Goal: Task Accomplishment & Management: Manage account settings

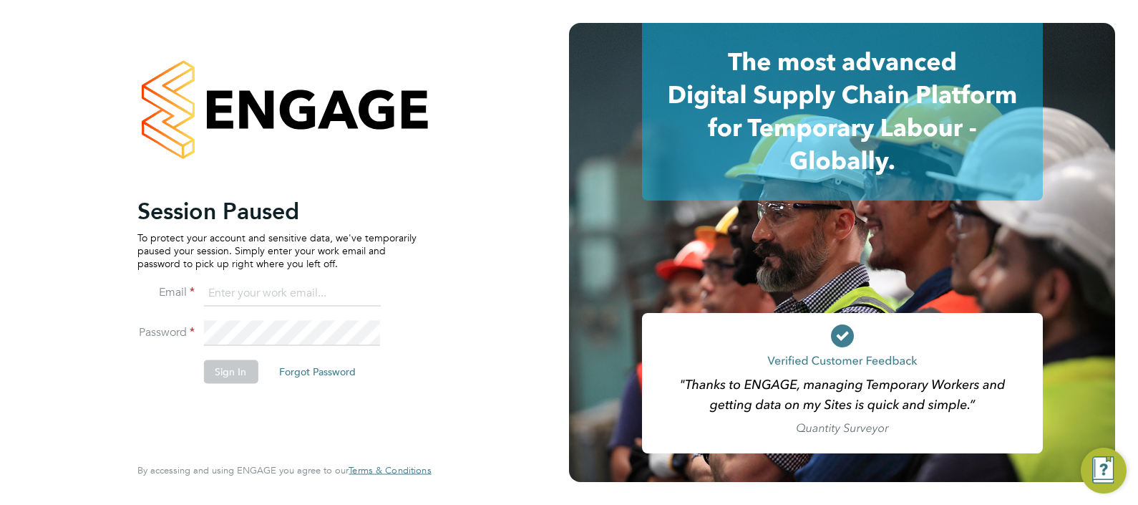
drag, startPoint x: 521, startPoint y: 185, endPoint x: 722, endPoint y: 150, distance: 204.3
click at [240, 290] on input at bounding box center [291, 294] width 177 height 26
type input "simon.ward@apleona.com"
click at [232, 371] on button "Sign In" at bounding box center [230, 371] width 54 height 23
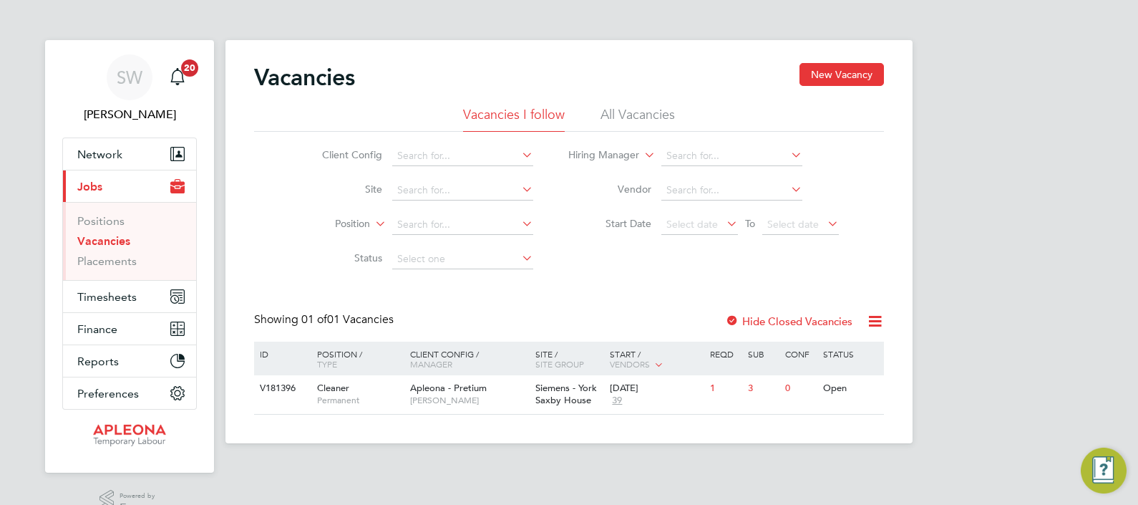
click at [104, 235] on link "Vacancies" at bounding box center [103, 241] width 53 height 14
click at [105, 241] on link "Vacancies" at bounding box center [103, 241] width 53 height 14
click at [102, 296] on span "Timesheets" at bounding box center [106, 297] width 59 height 14
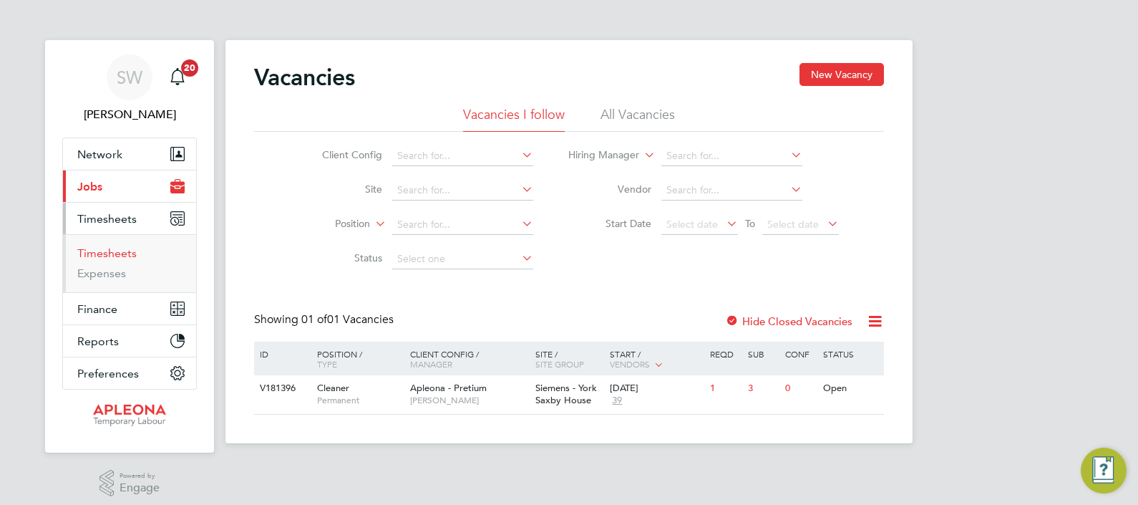
click at [97, 253] on link "Timesheets" at bounding box center [106, 253] width 59 height 14
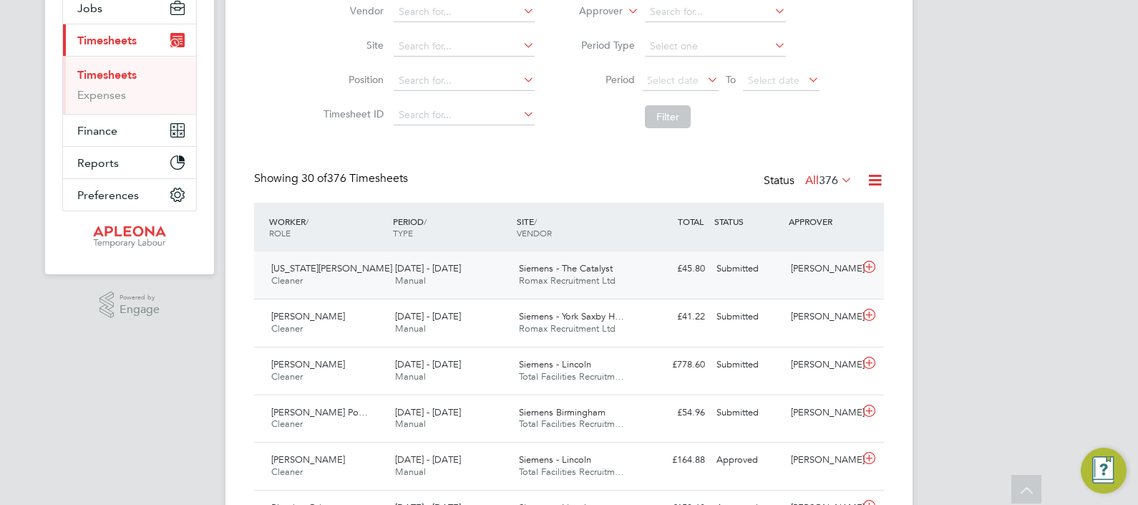
click at [782, 273] on div "Submitted" at bounding box center [748, 269] width 74 height 24
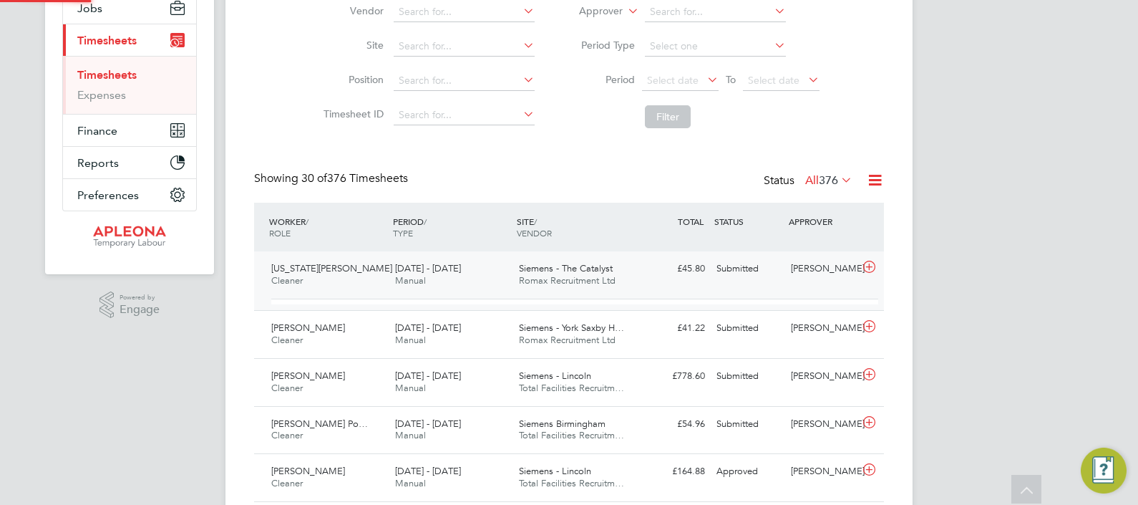
scroll to position [24, 139]
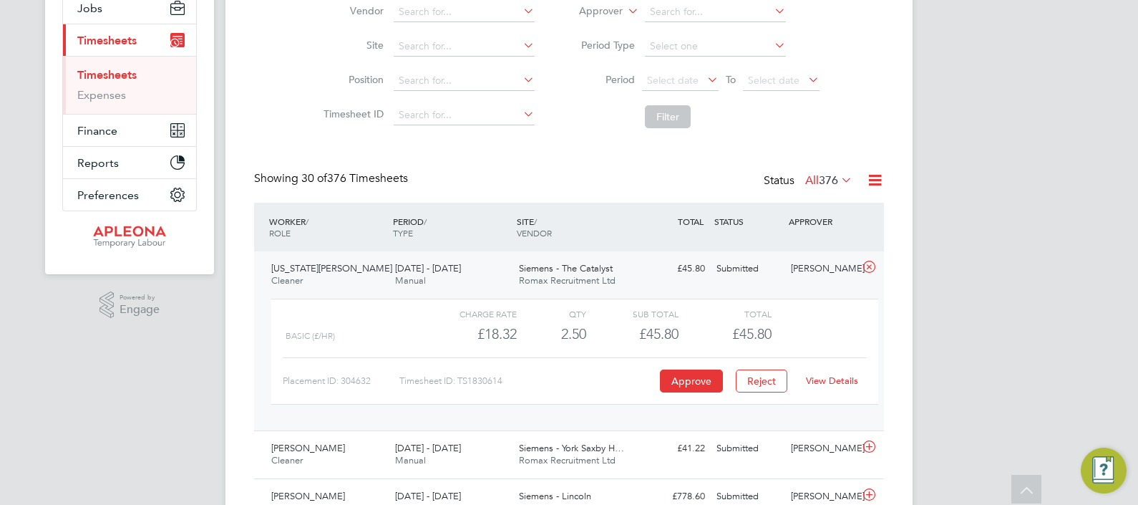
click at [821, 383] on link "View Details" at bounding box center [832, 380] width 52 height 12
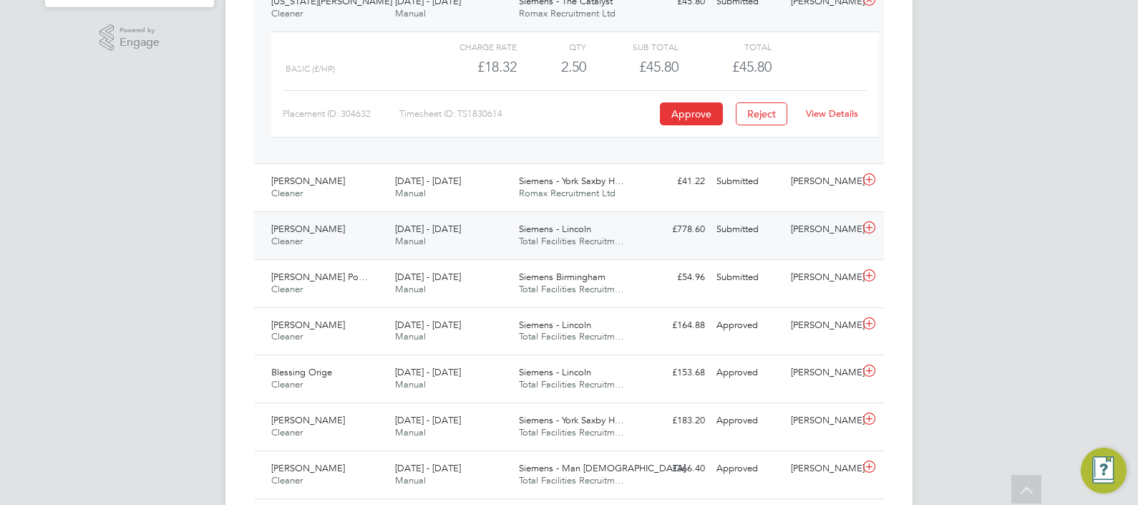
scroll to position [447, 0]
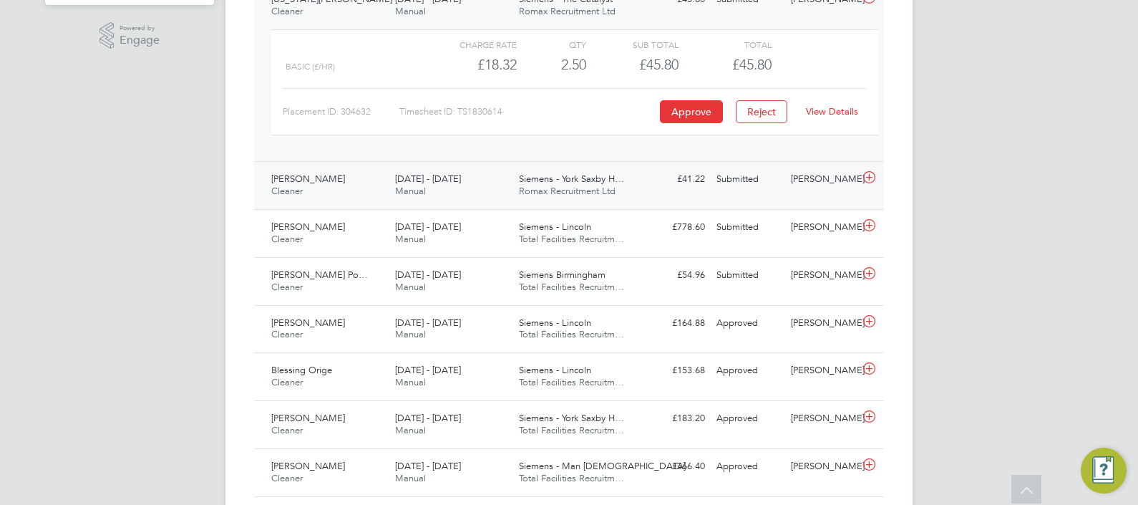
click at [482, 188] on div "20 - 26 Sep 2025 Manual" at bounding box center [451, 185] width 124 height 36
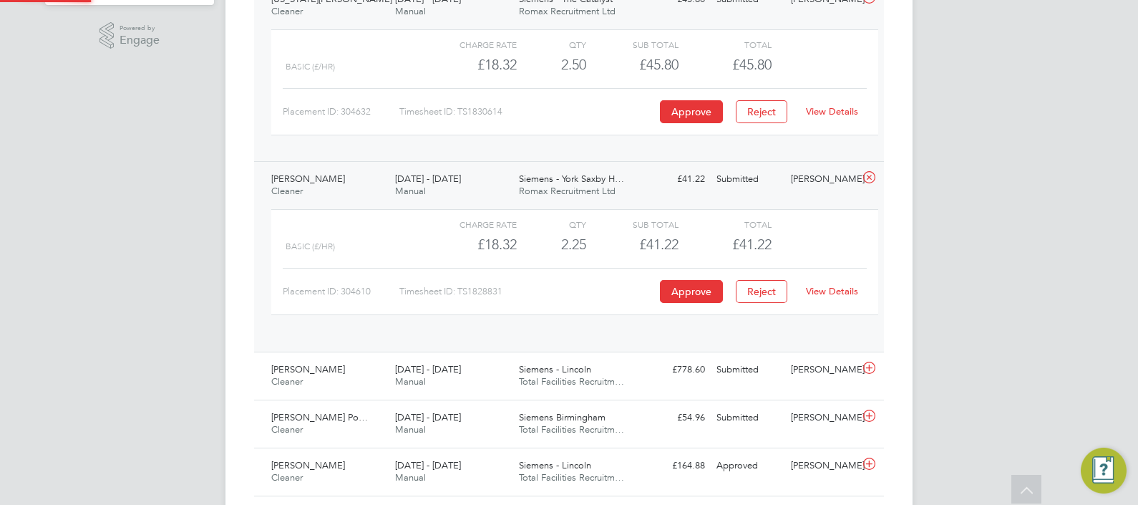
scroll to position [24, 139]
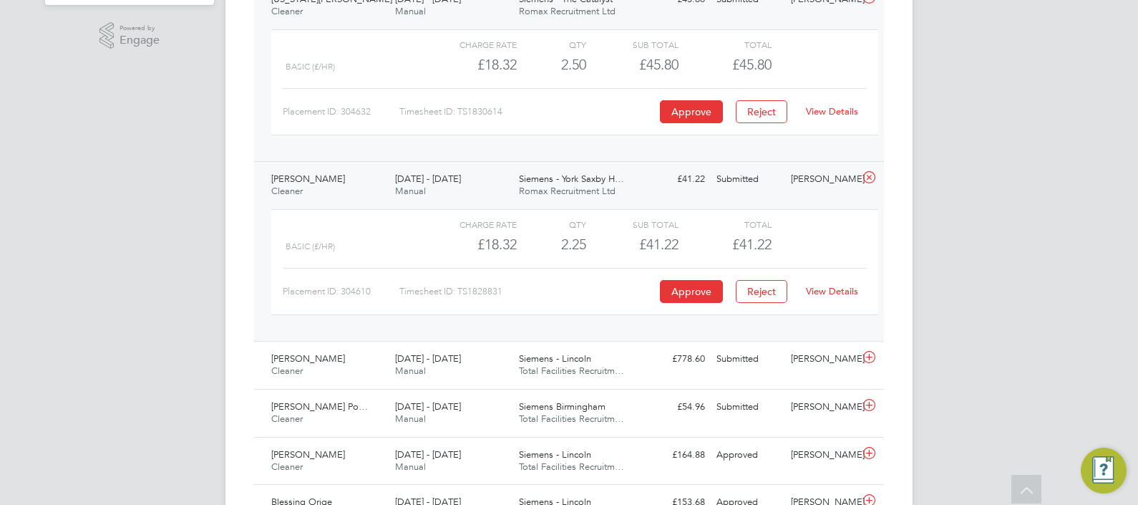
click at [836, 289] on link "View Details" at bounding box center [832, 291] width 52 height 12
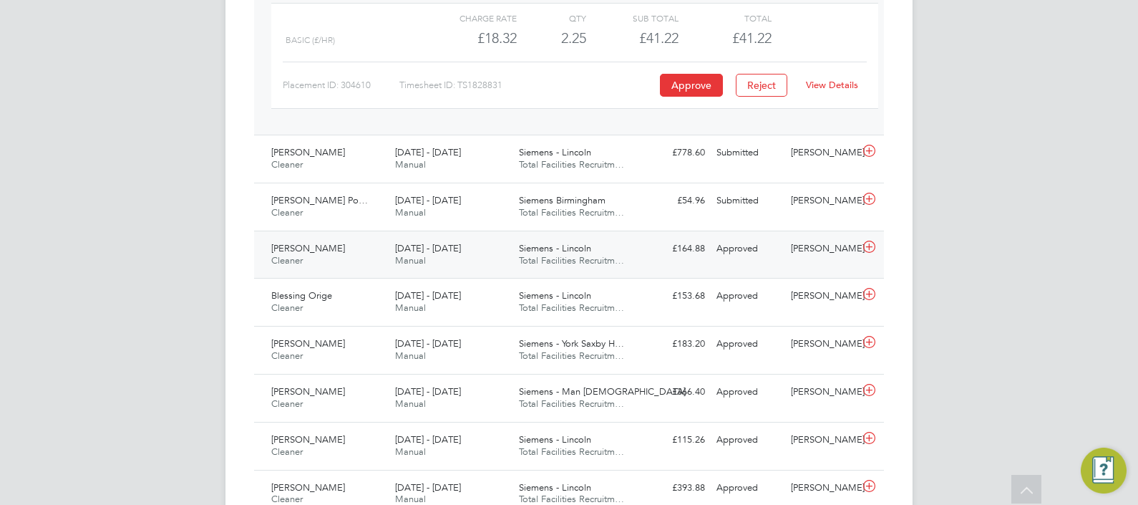
scroll to position [626, 0]
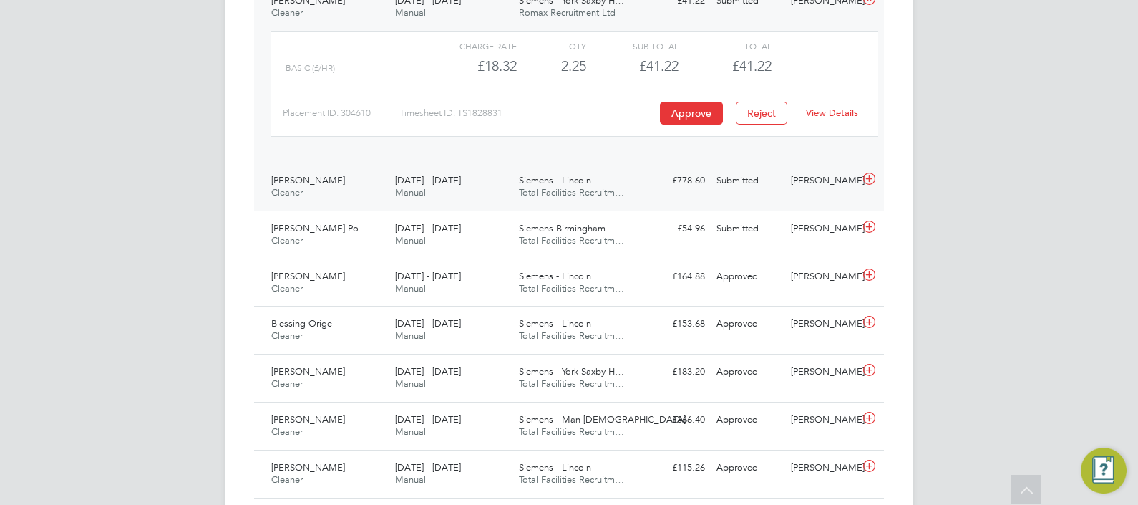
click at [805, 177] on div "[PERSON_NAME]" at bounding box center [822, 181] width 74 height 24
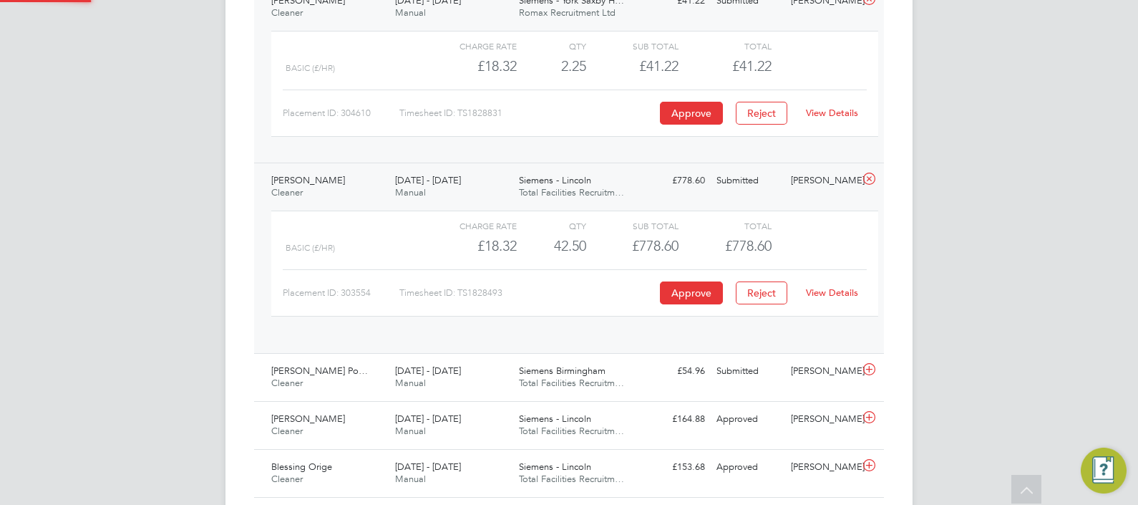
scroll to position [24, 139]
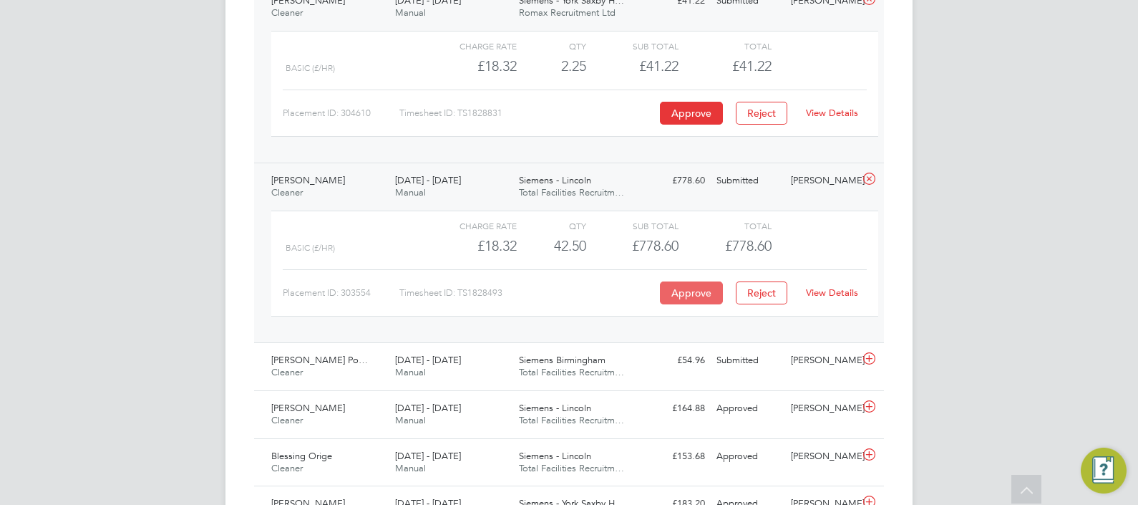
click at [691, 290] on button "Approve" at bounding box center [691, 292] width 63 height 23
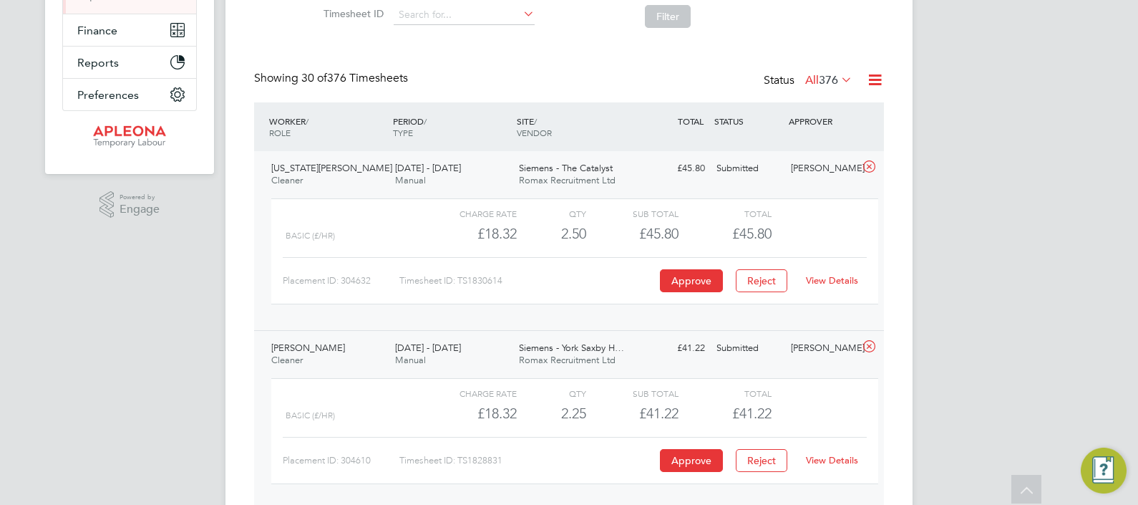
scroll to position [89, 0]
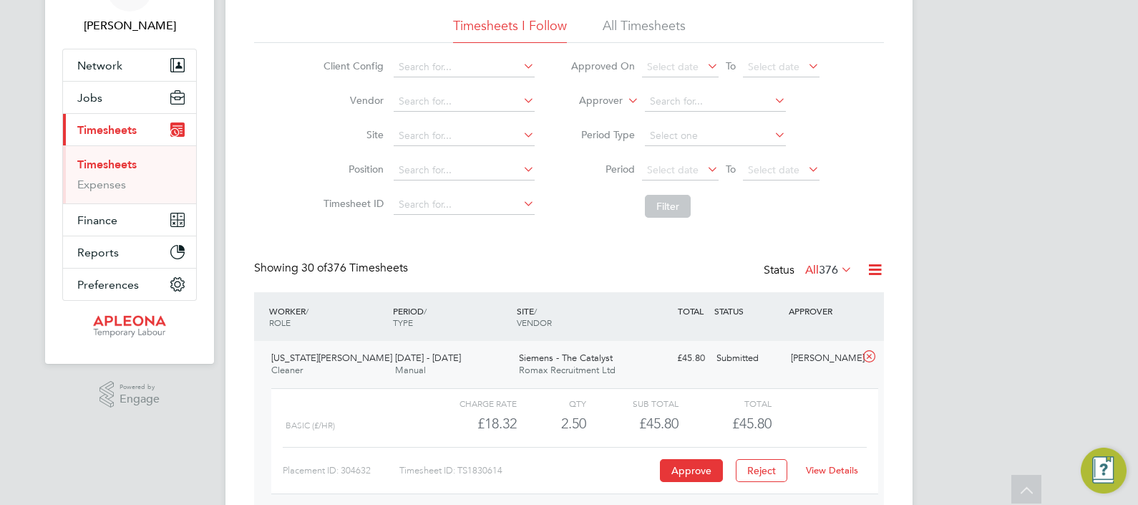
click at [112, 163] on link "Timesheets" at bounding box center [106, 164] width 59 height 14
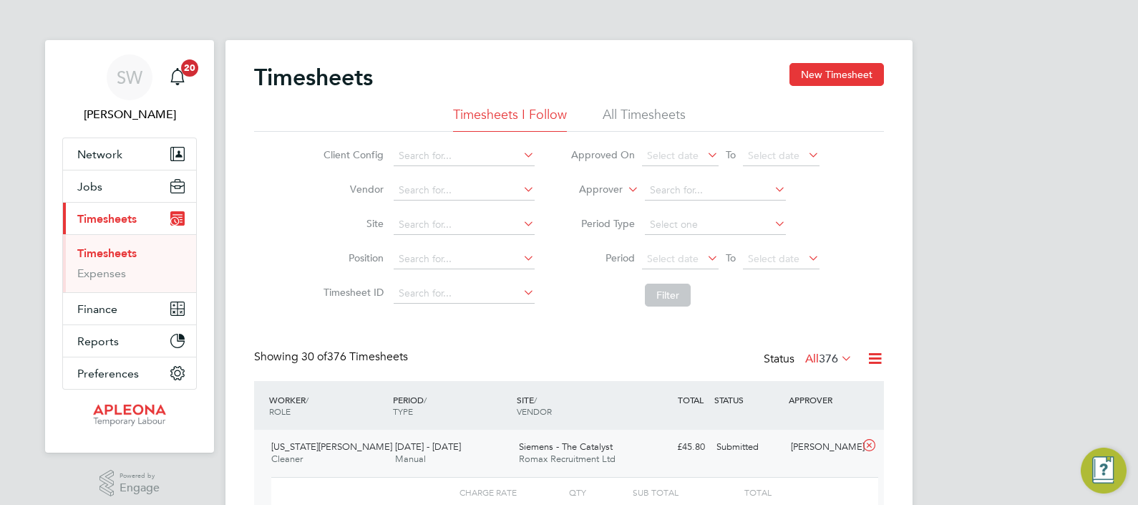
click at [99, 258] on link "Timesheets" at bounding box center [106, 253] width 59 height 14
click at [88, 187] on span "Jobs" at bounding box center [89, 187] width 25 height 14
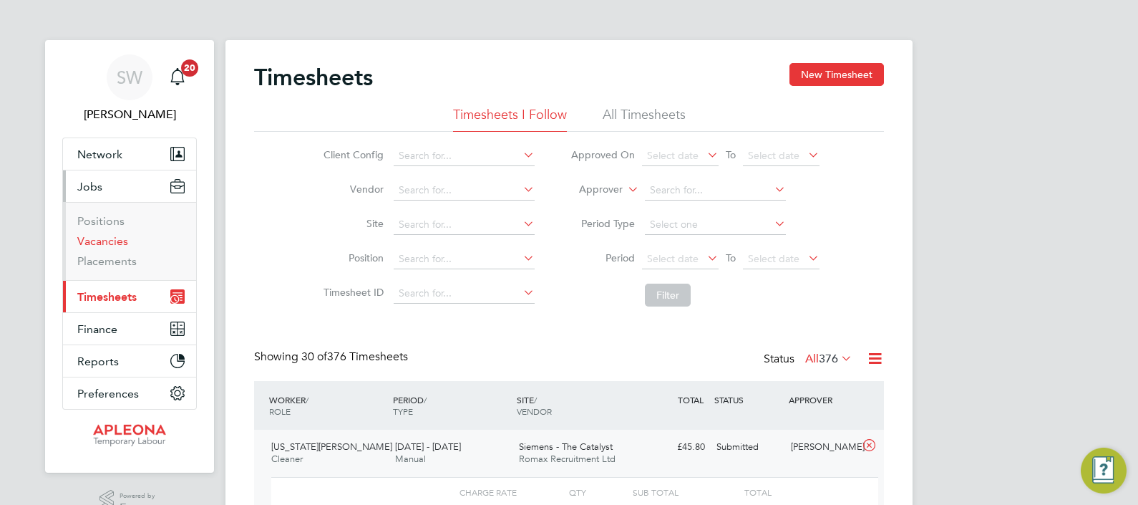
click at [105, 234] on link "Vacancies" at bounding box center [102, 241] width 51 height 14
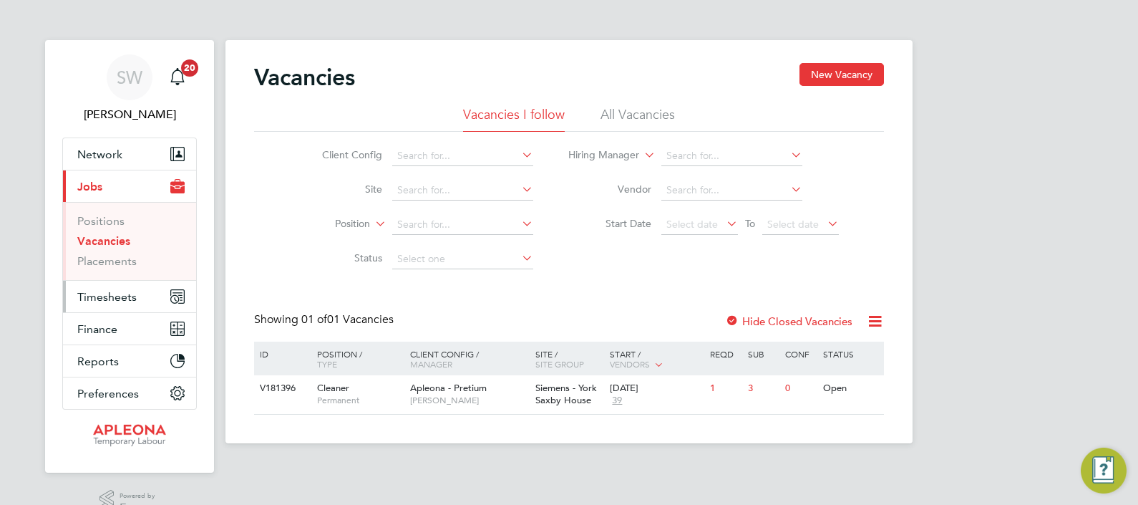
click at [107, 297] on span "Timesheets" at bounding box center [106, 297] width 59 height 14
click at [629, 397] on div "24 Sep 2025 39" at bounding box center [643, 394] width 75 height 39
click at [111, 298] on span "Timesheets" at bounding box center [106, 297] width 59 height 14
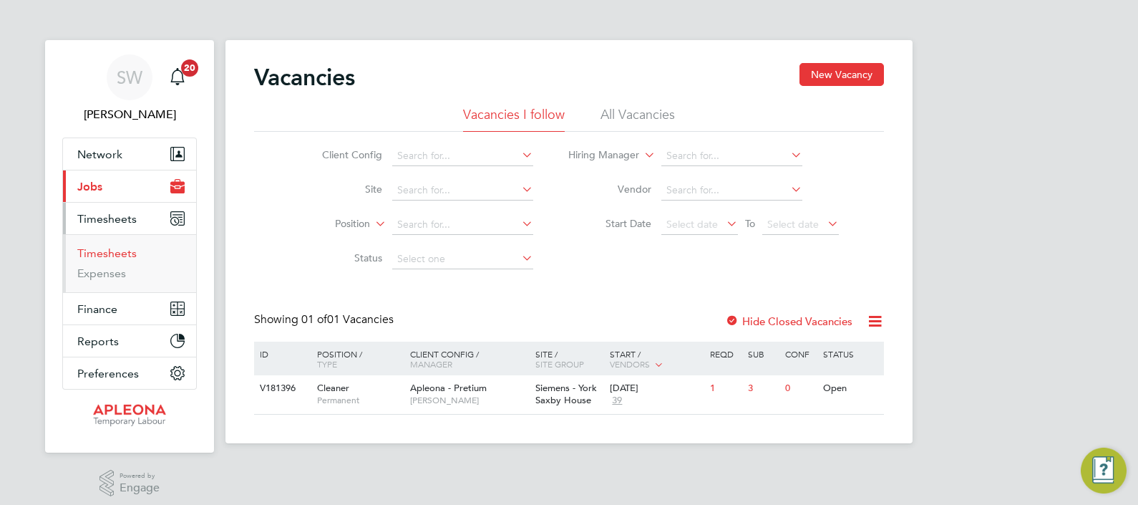
click at [111, 254] on link "Timesheets" at bounding box center [106, 253] width 59 height 14
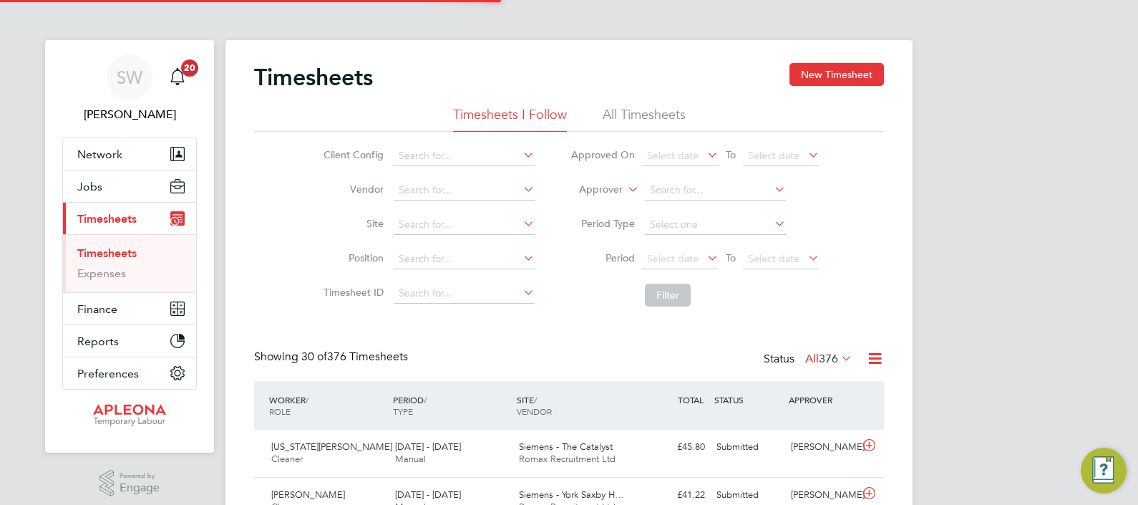
scroll to position [36, 124]
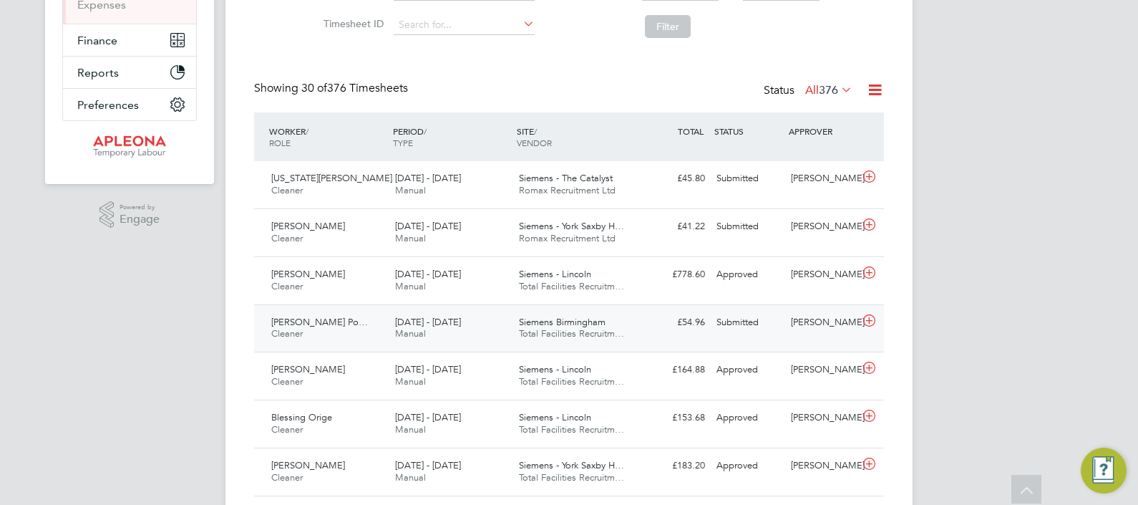
click at [804, 326] on div "Angela Williams" at bounding box center [822, 323] width 74 height 24
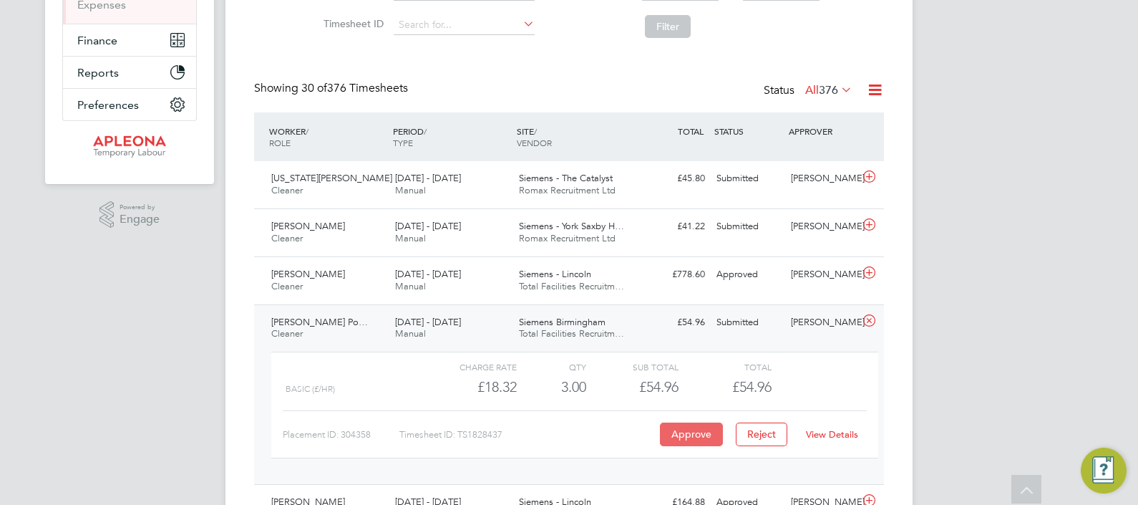
click at [689, 432] on button "Approve" at bounding box center [691, 433] width 63 height 23
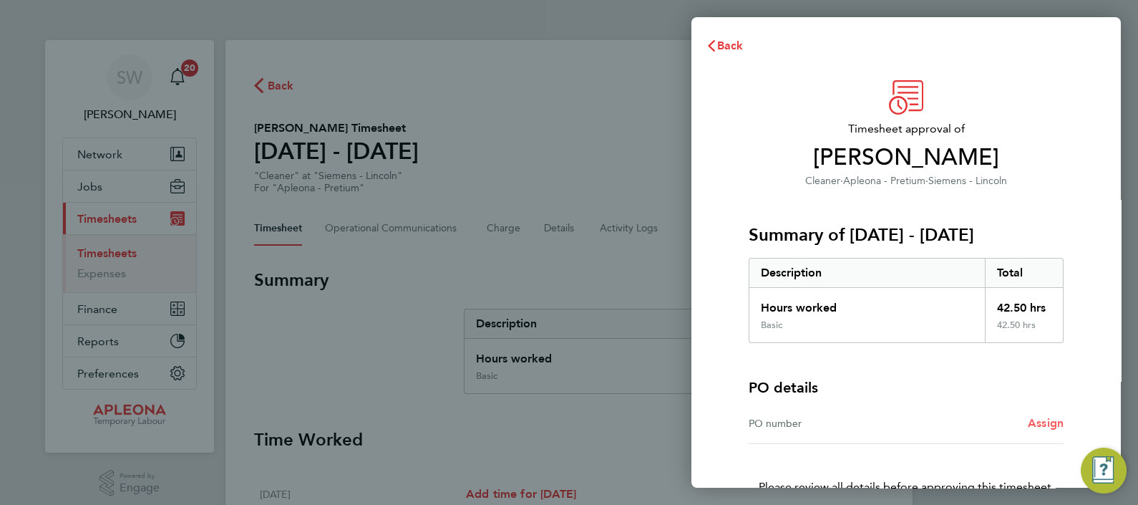
click at [1050, 422] on span "Assign" at bounding box center [1046, 423] width 36 height 14
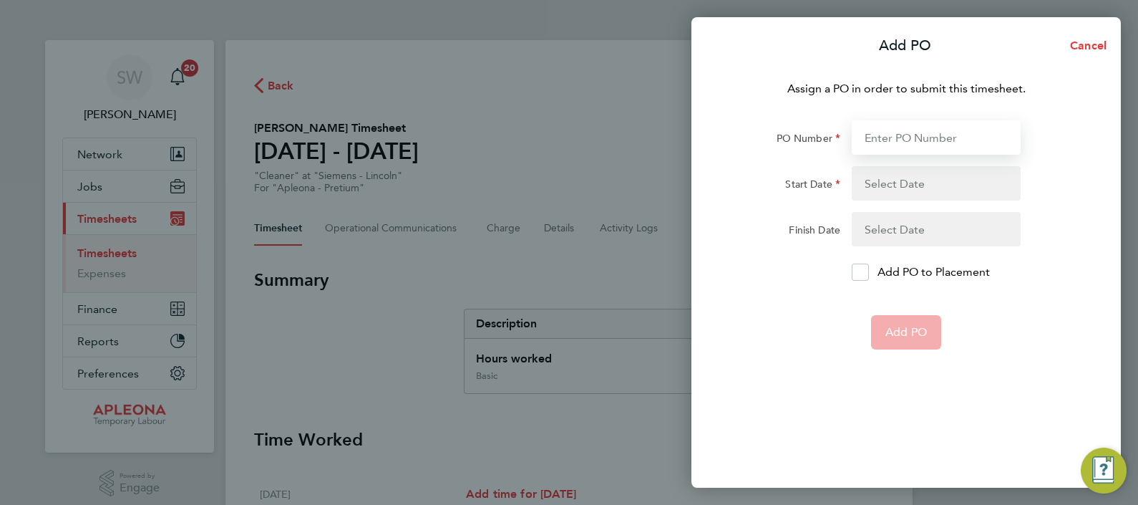
click at [898, 142] on input "PO Number" at bounding box center [936, 137] width 169 height 34
paste input "PO2526350"
type input "PO2526350"
type input "08 Sep 25"
type input "[DATE]"
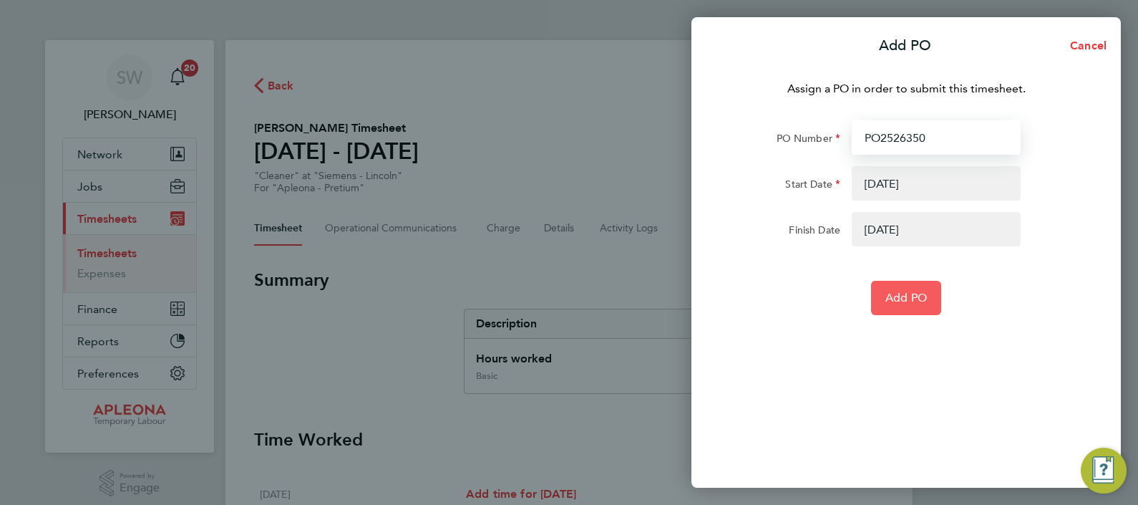
type input "PO2526350"
click at [905, 298] on span "Add PO" at bounding box center [906, 298] width 42 height 14
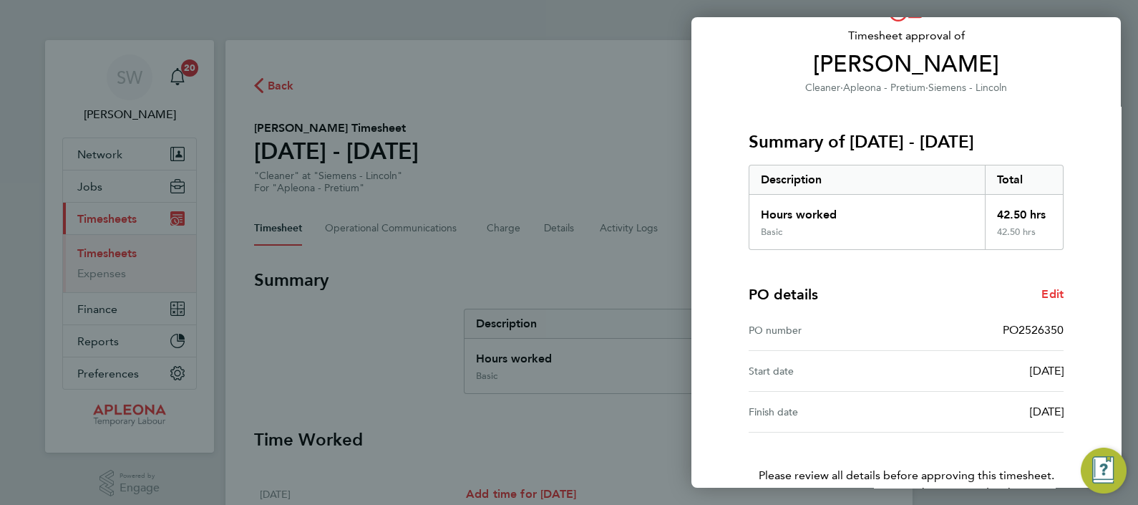
scroll to position [180, 0]
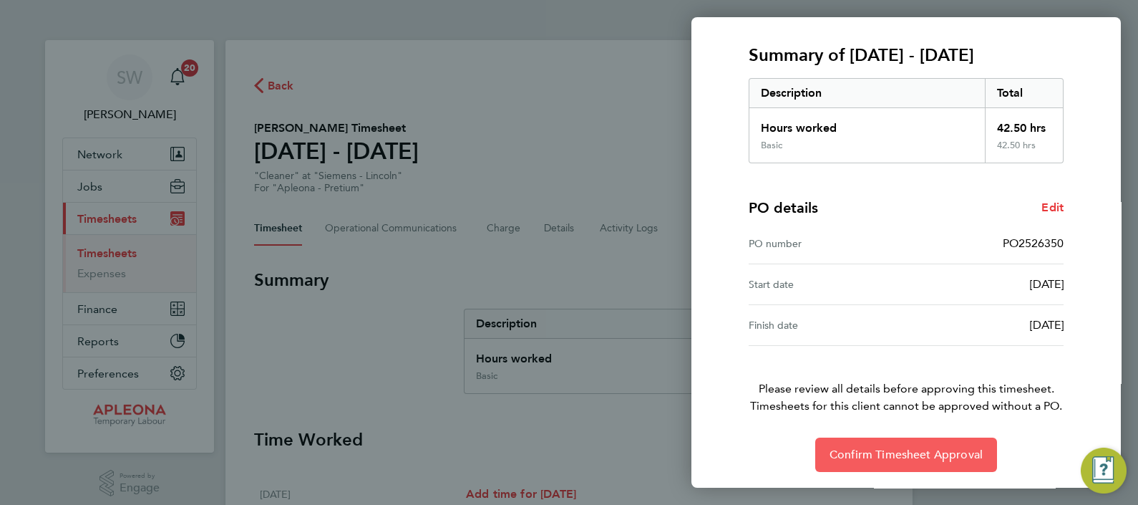
click at [908, 457] on span "Confirm Timesheet Approval" at bounding box center [906, 454] width 153 height 14
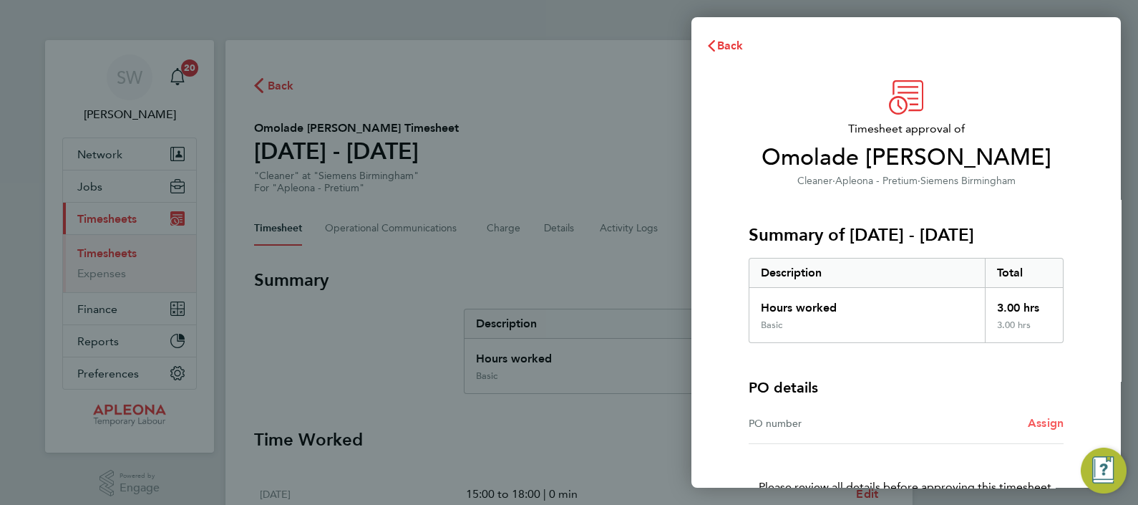
click at [1039, 422] on span "Assign" at bounding box center [1046, 423] width 36 height 14
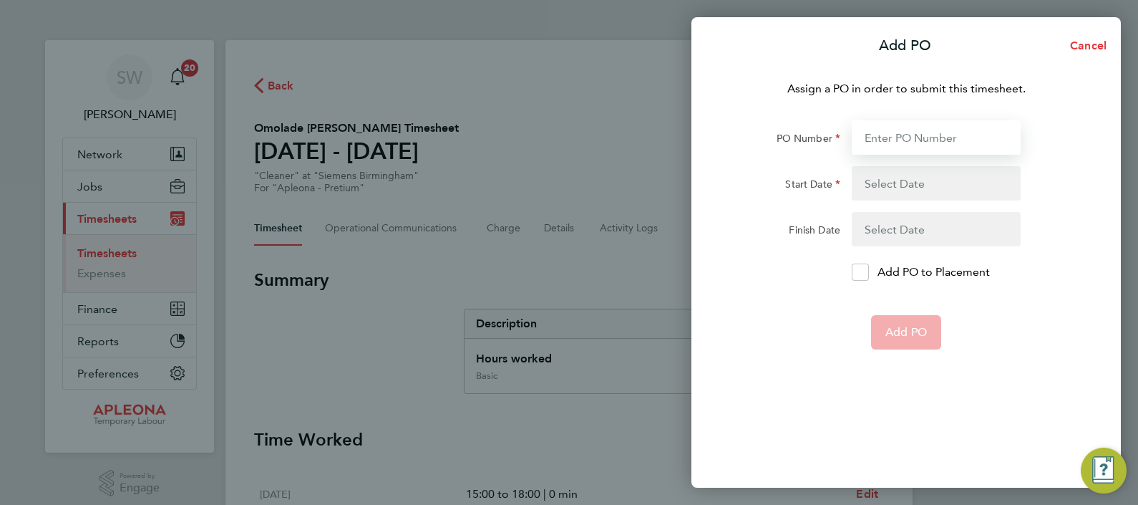
click at [915, 132] on input "PO Number" at bounding box center [936, 137] width 169 height 34
paste input "PO2525042"
type input "PO2525042"
type input "[DATE]"
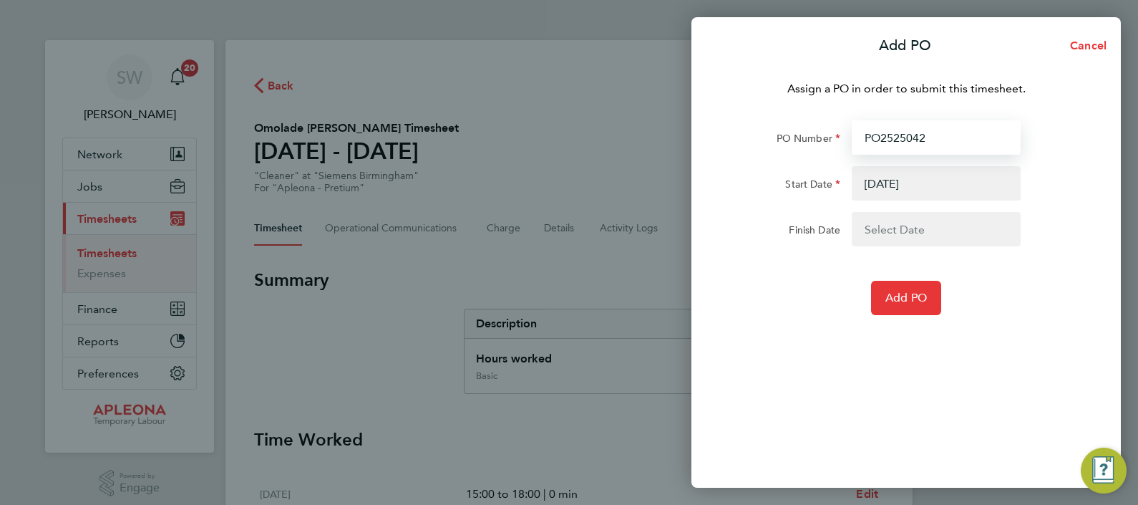
type input "PO2525042"
click at [894, 229] on button "button" at bounding box center [936, 229] width 169 height 34
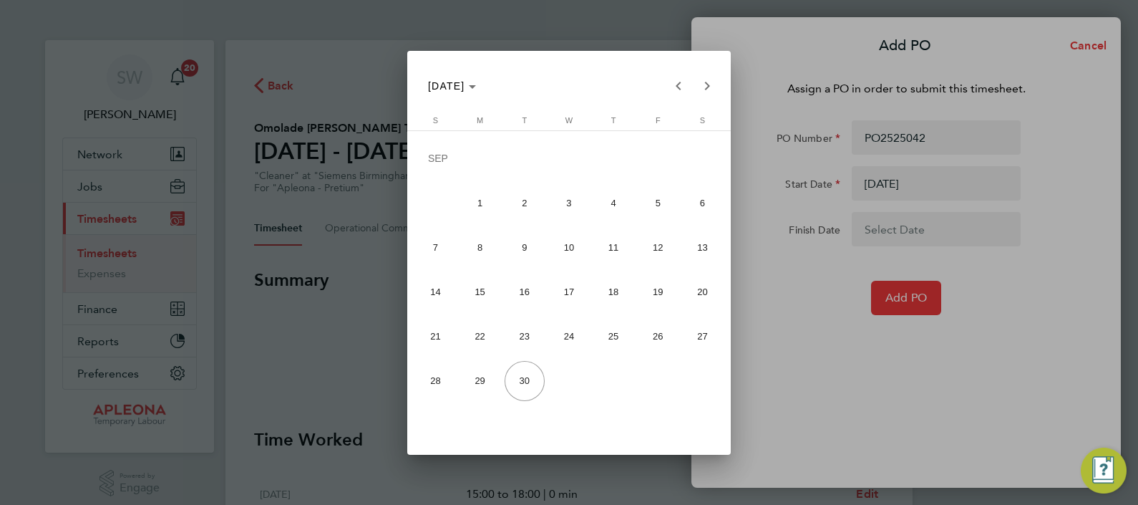
click at [663, 340] on span "26" at bounding box center [658, 336] width 40 height 40
type input "[DATE]"
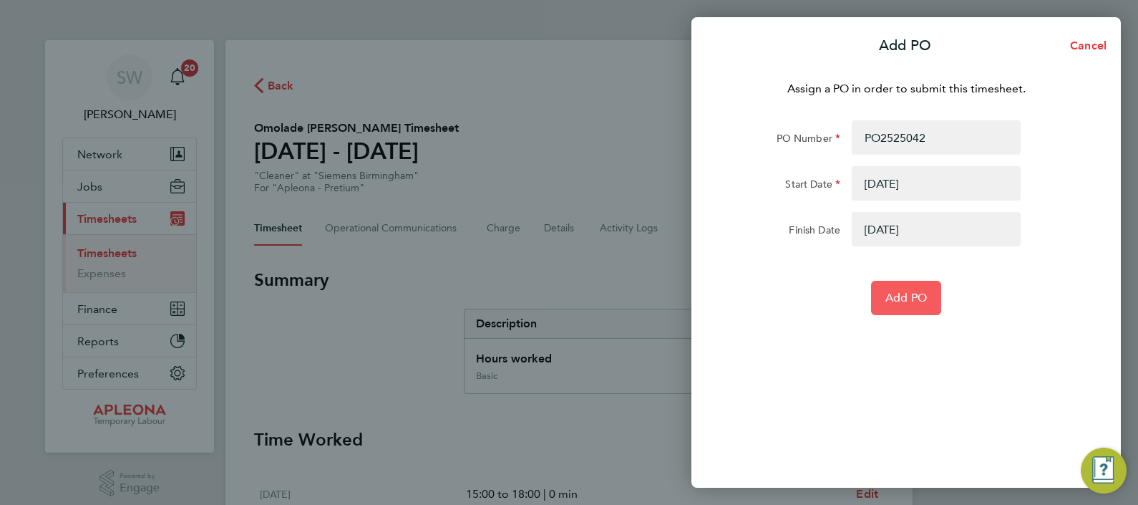
click at [909, 296] on span "Add PO" at bounding box center [906, 298] width 42 height 14
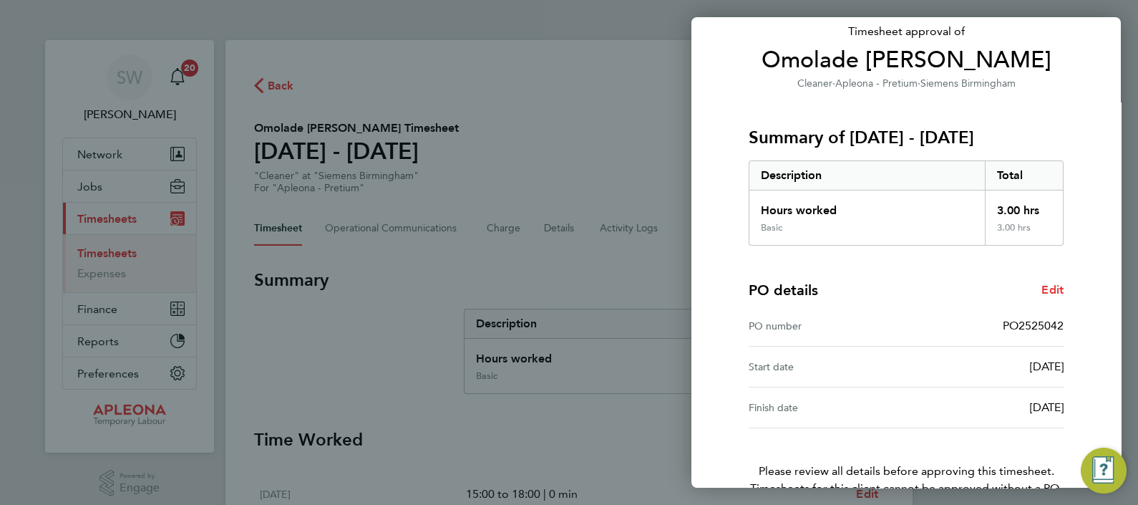
scroll to position [180, 0]
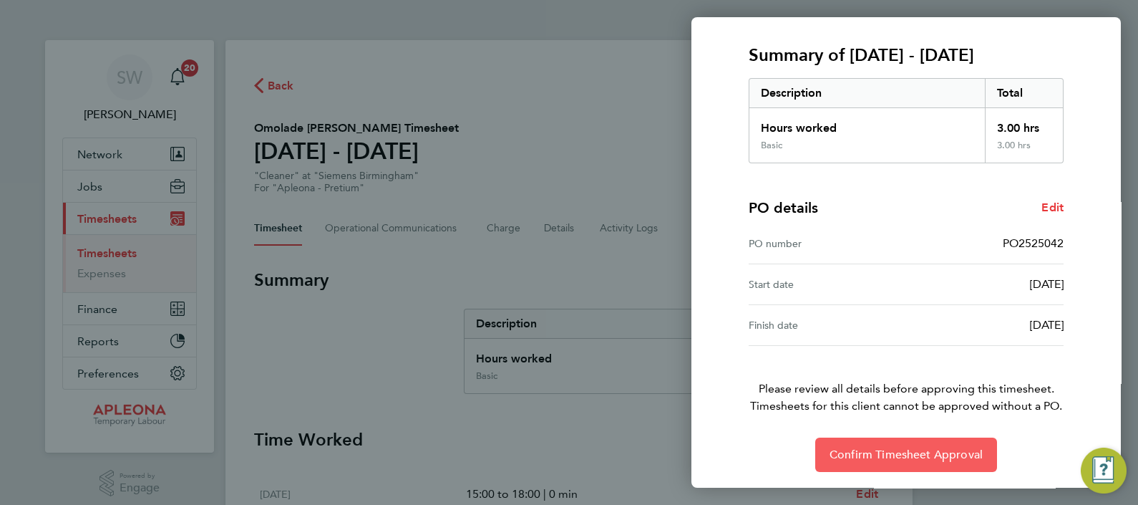
click at [906, 447] on span "Confirm Timesheet Approval" at bounding box center [906, 454] width 153 height 14
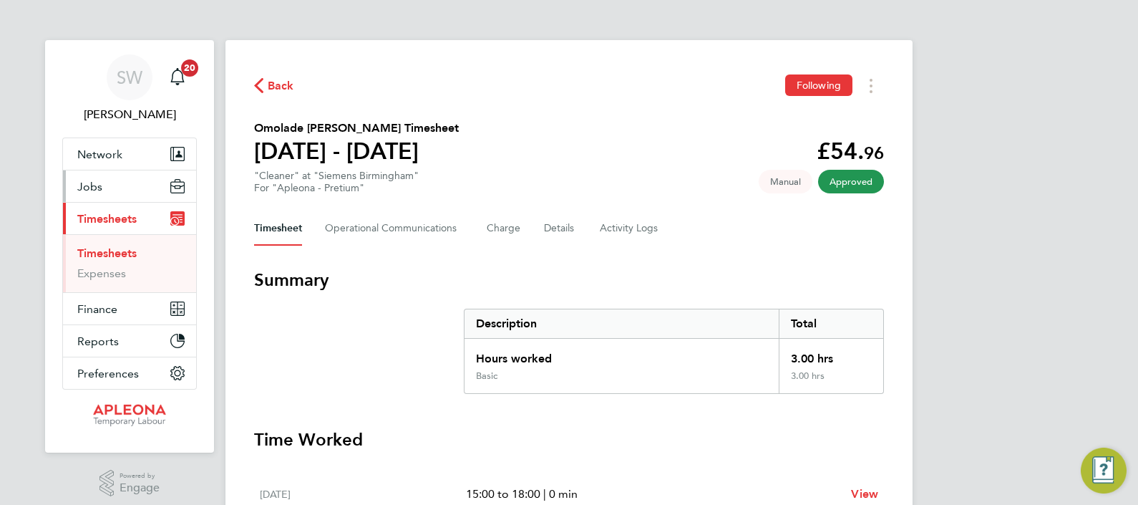
click at [87, 188] on span "Jobs" at bounding box center [89, 187] width 25 height 14
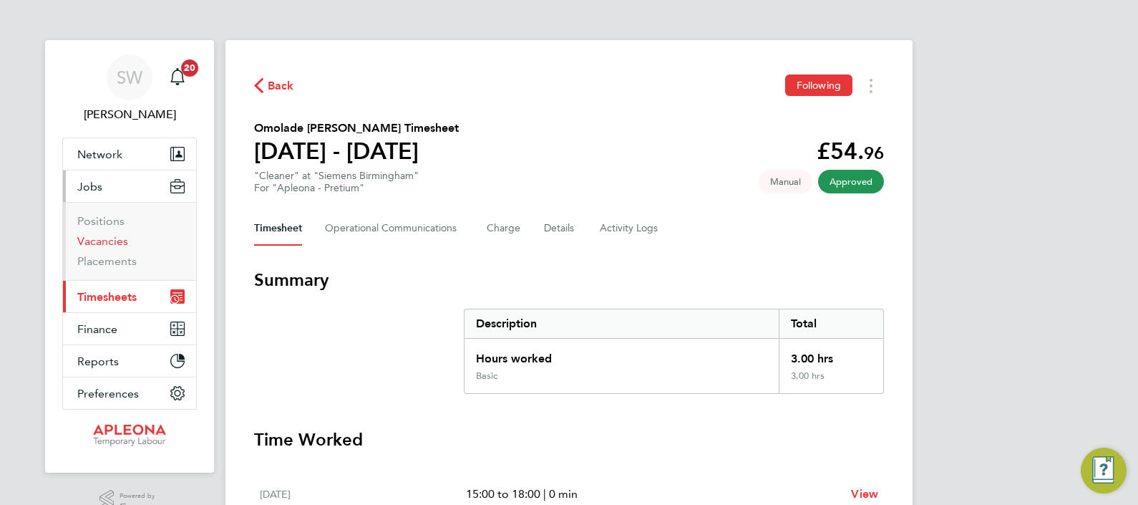
click at [99, 240] on link "Vacancies" at bounding box center [102, 241] width 51 height 14
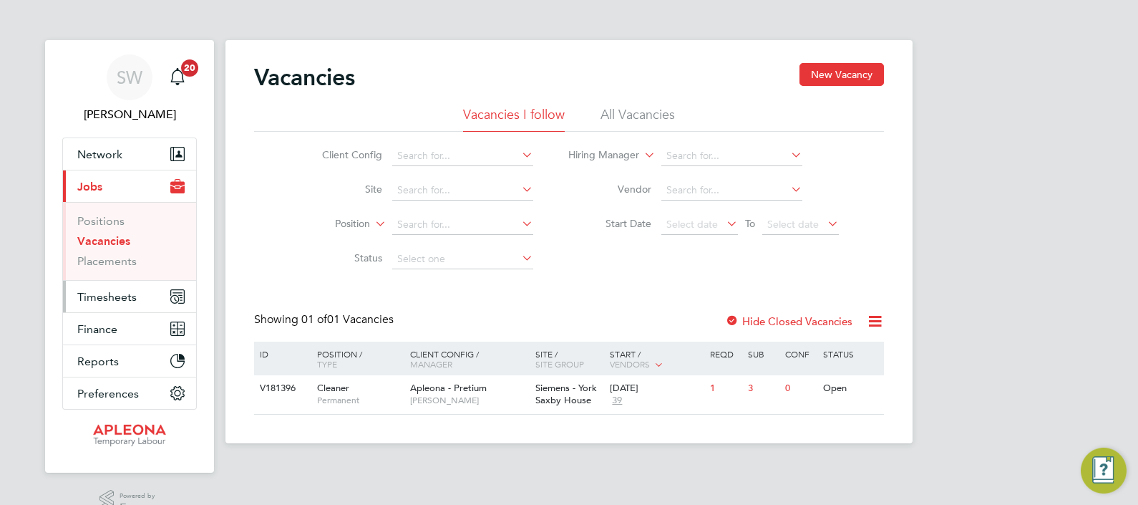
click at [102, 296] on span "Timesheets" at bounding box center [106, 297] width 59 height 14
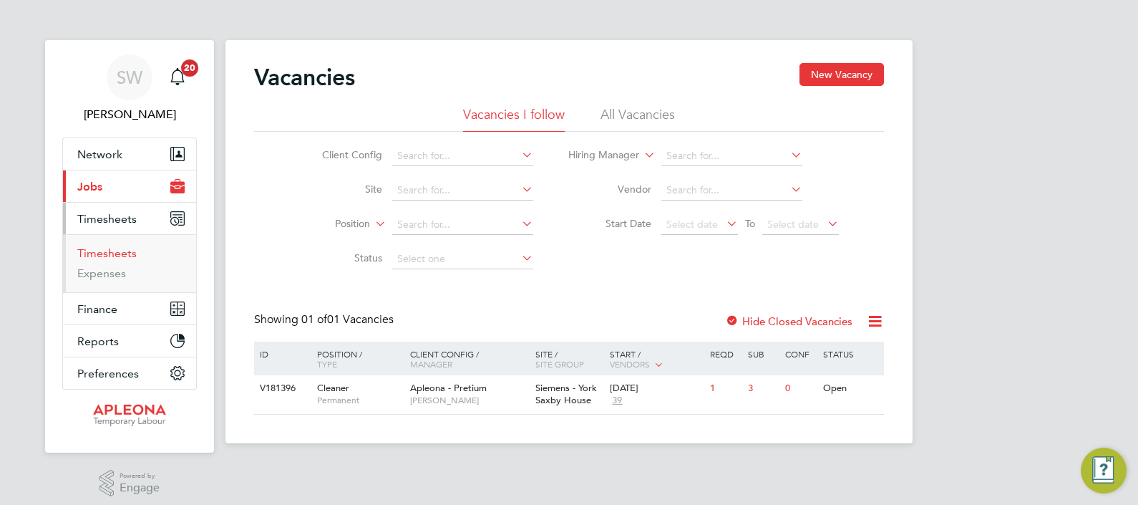
click at [110, 252] on link "Timesheets" at bounding box center [106, 253] width 59 height 14
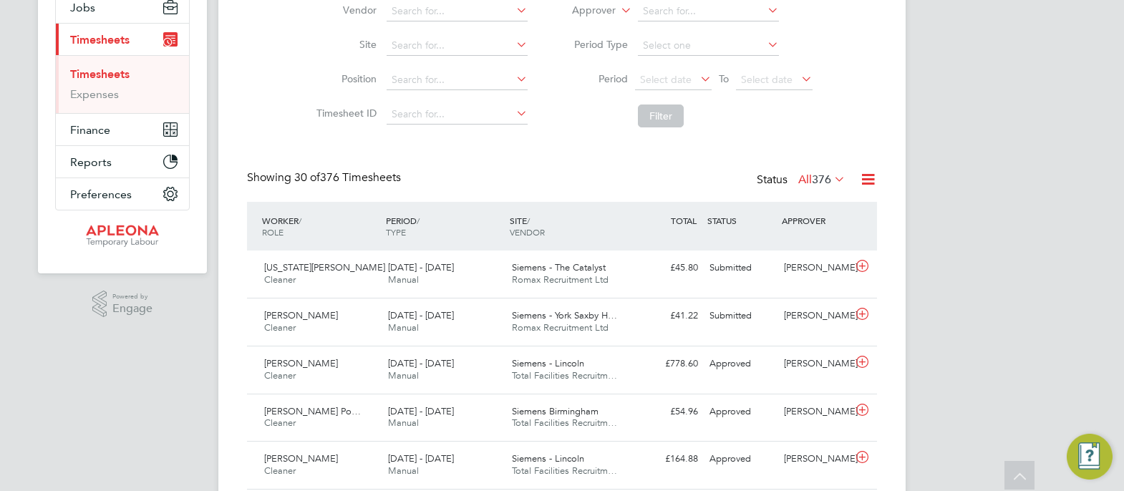
scroll to position [7, 7]
click at [102, 75] on link "Timesheets" at bounding box center [99, 74] width 59 height 14
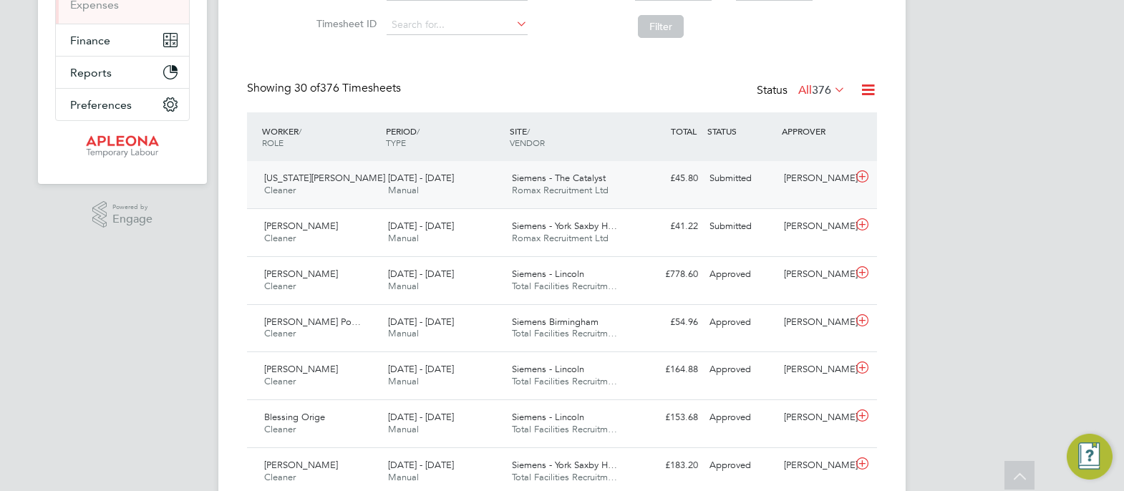
click at [732, 190] on div "Submitted" at bounding box center [741, 179] width 74 height 24
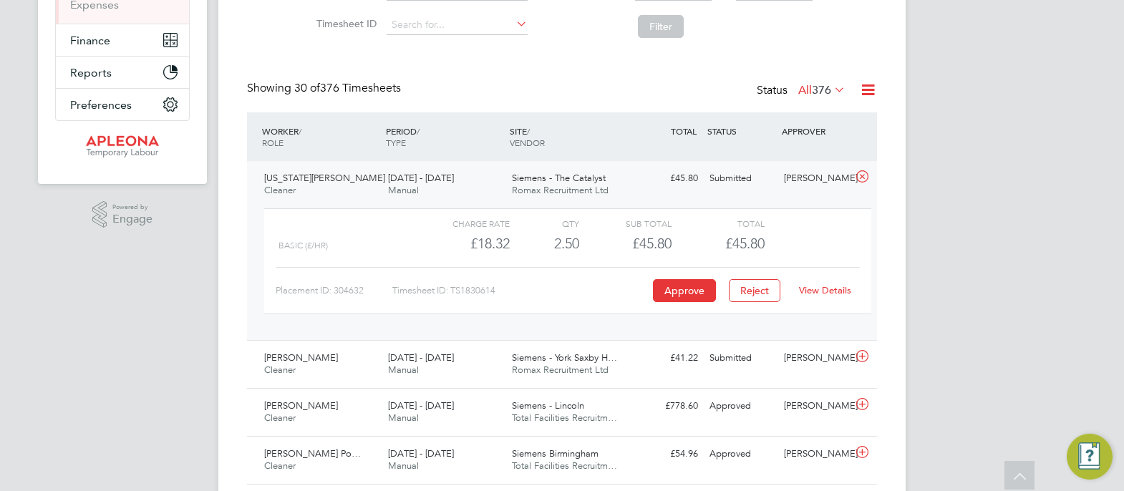
click at [827, 288] on link "View Details" at bounding box center [825, 290] width 52 height 12
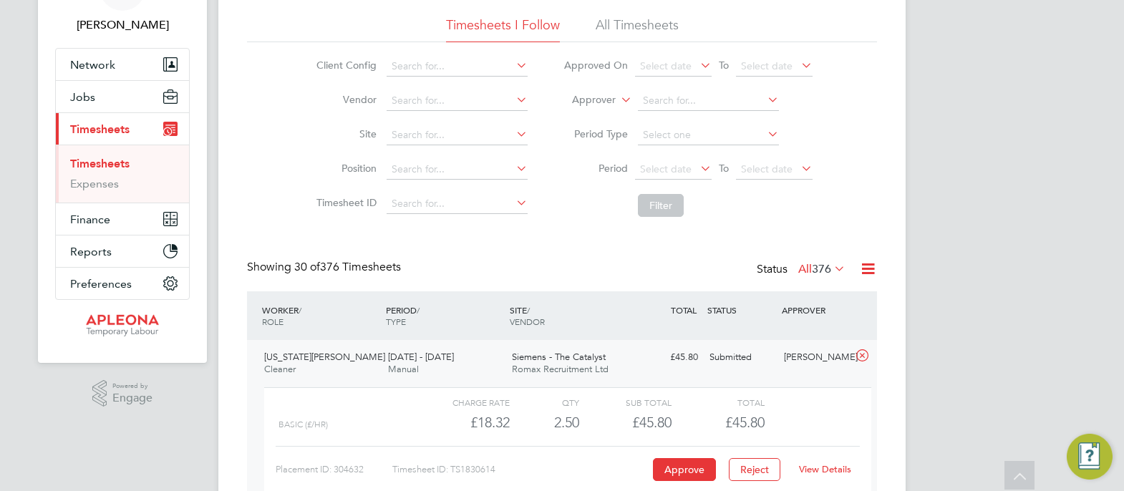
click at [789, 451] on div "Placement ID: 304632 Timesheet ID: TS1830614 Approve Reject View Details" at bounding box center [568, 463] width 584 height 35
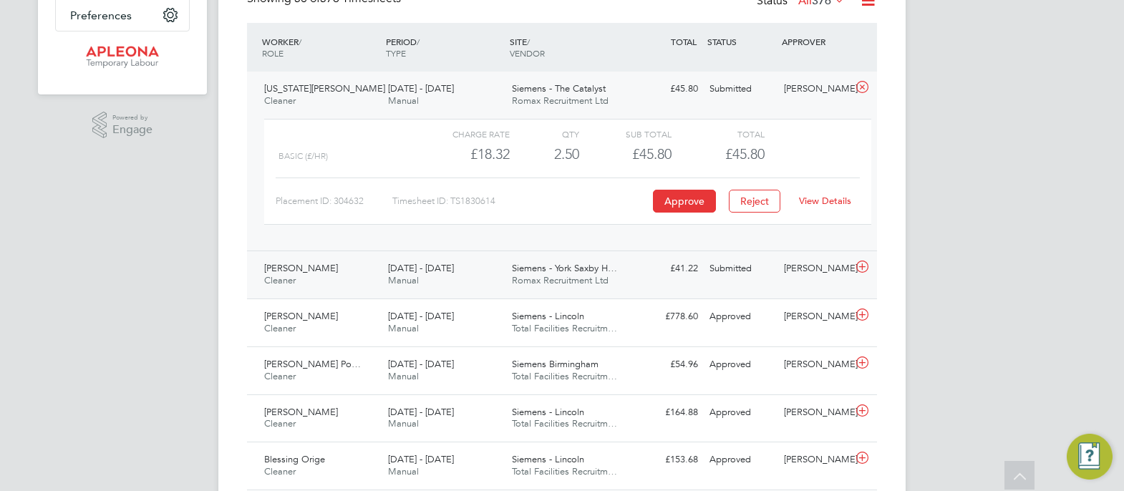
click at [762, 277] on div "Submitted" at bounding box center [741, 269] width 74 height 24
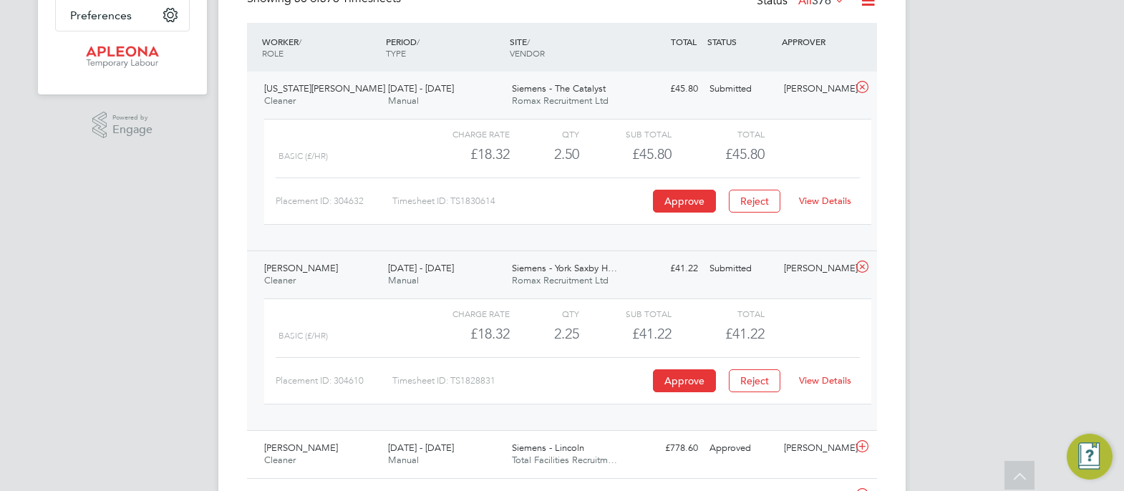
click at [825, 383] on link "View Details" at bounding box center [825, 380] width 52 height 12
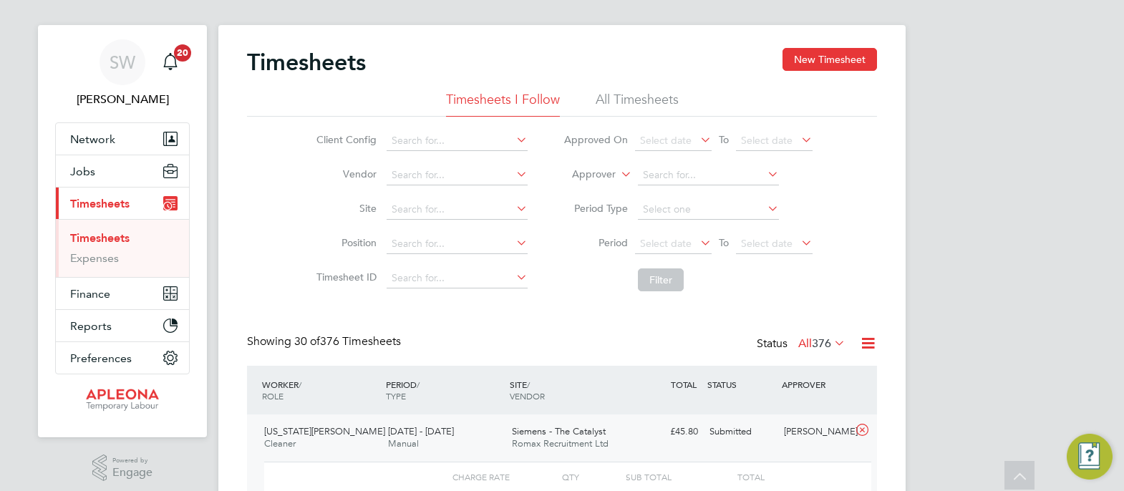
scroll to position [0, 0]
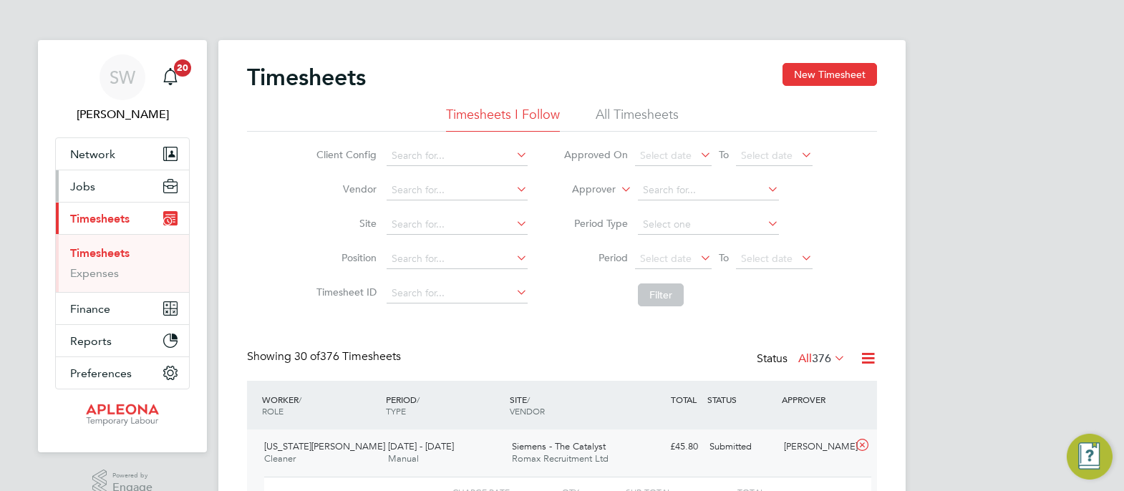
click at [83, 188] on span "Jobs" at bounding box center [82, 187] width 25 height 14
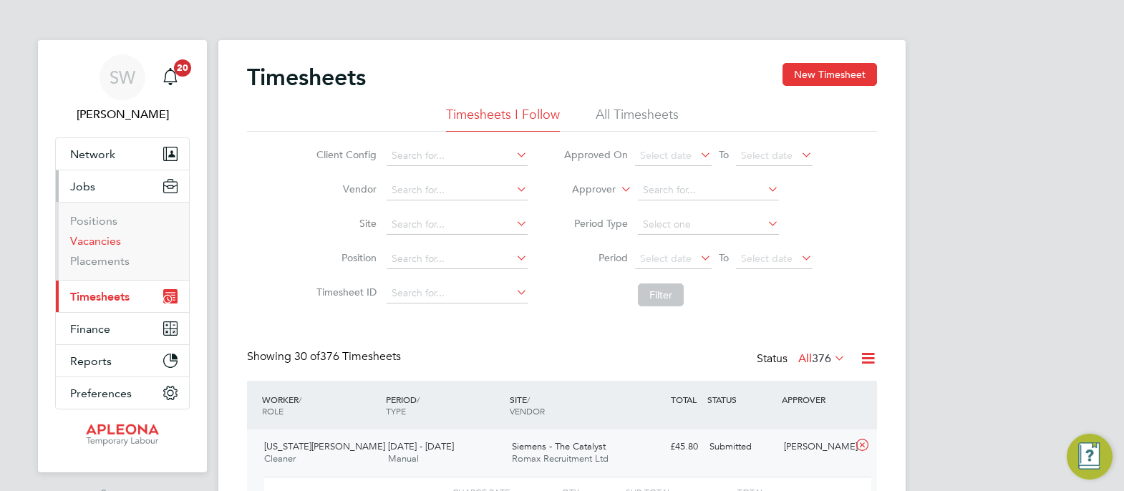
click at [89, 244] on link "Vacancies" at bounding box center [95, 241] width 51 height 14
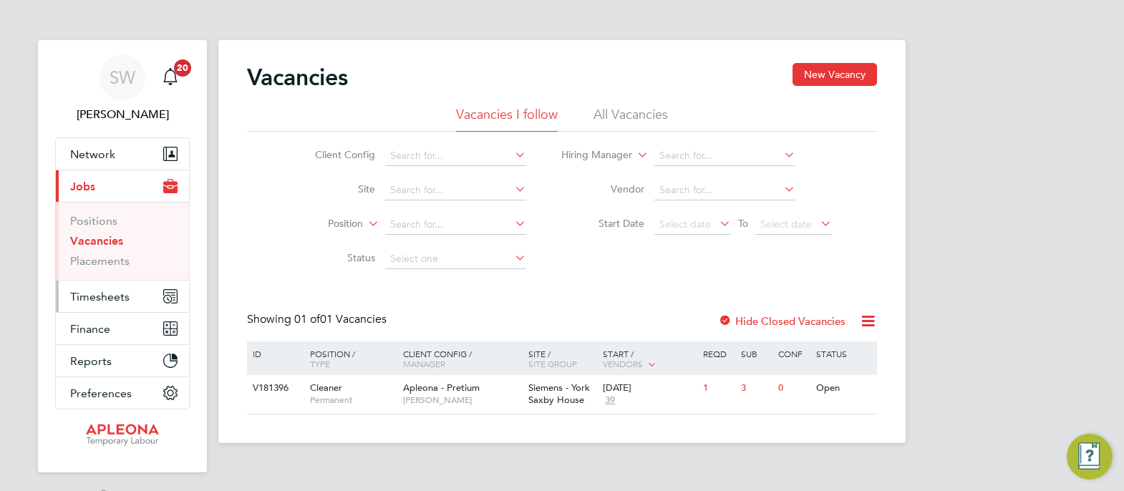
click at [102, 294] on span "Timesheets" at bounding box center [99, 297] width 59 height 14
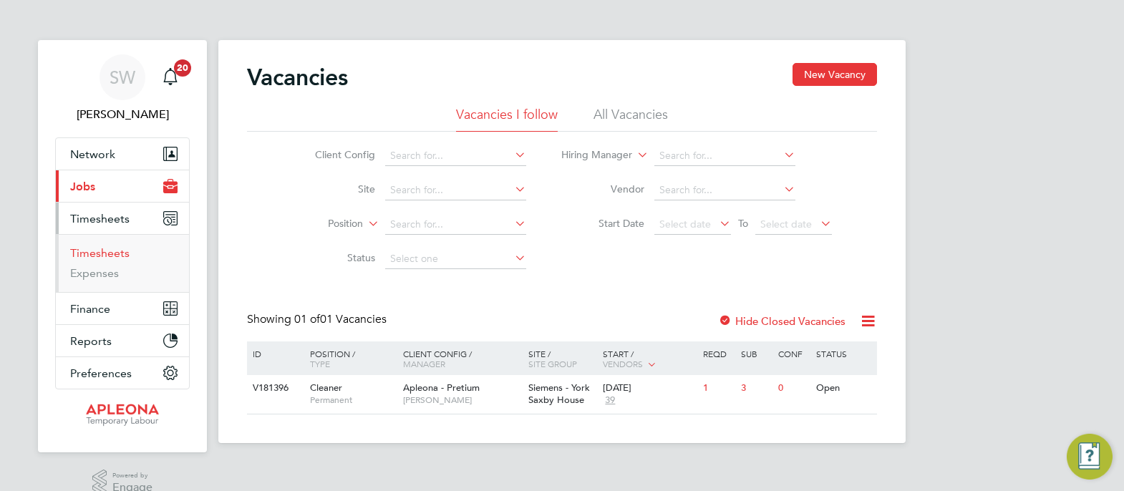
click at [100, 251] on link "Timesheets" at bounding box center [99, 253] width 59 height 14
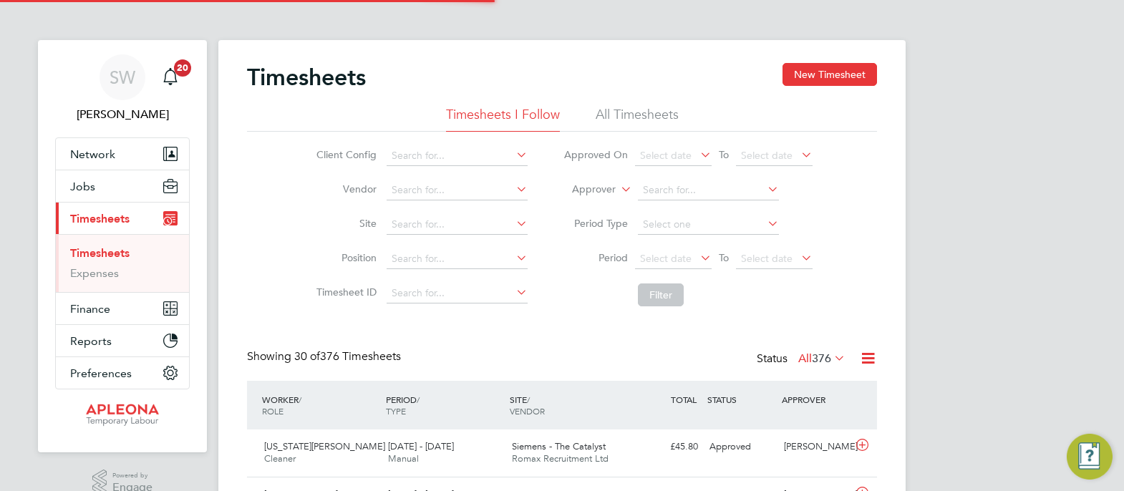
scroll to position [36, 124]
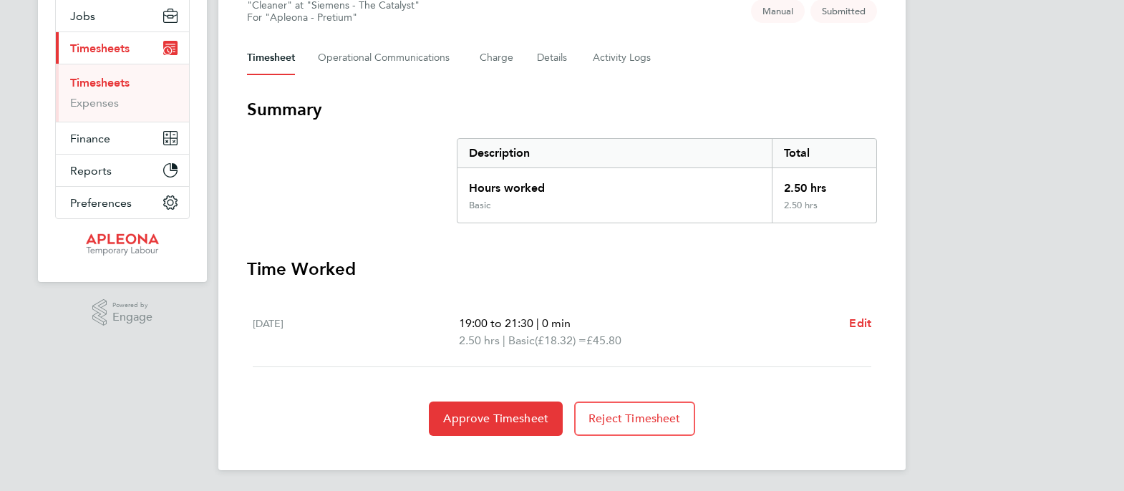
scroll to position [172, 0]
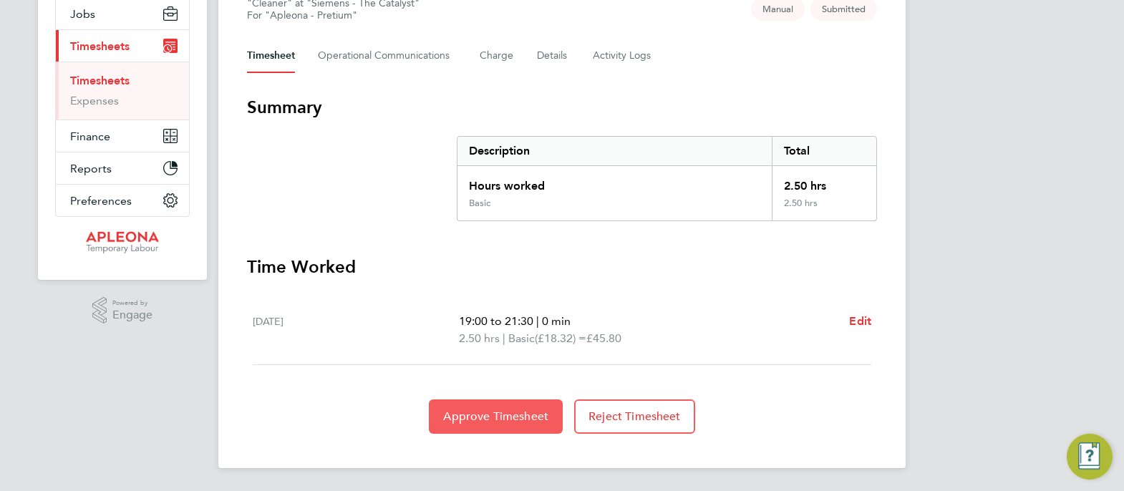
click at [494, 417] on span "Approve Timesheet" at bounding box center [495, 416] width 105 height 14
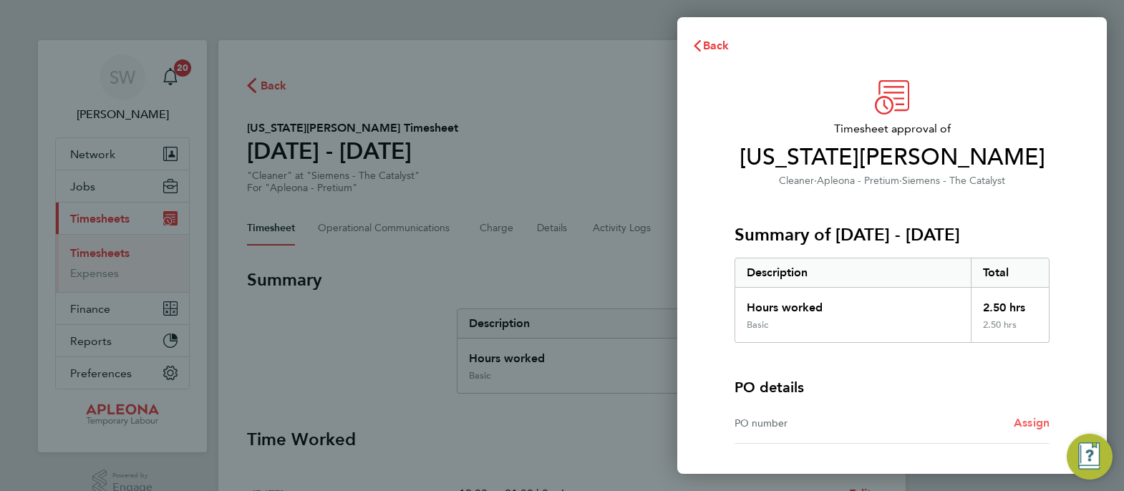
click at [1031, 430] on link "Assign" at bounding box center [1032, 422] width 36 height 17
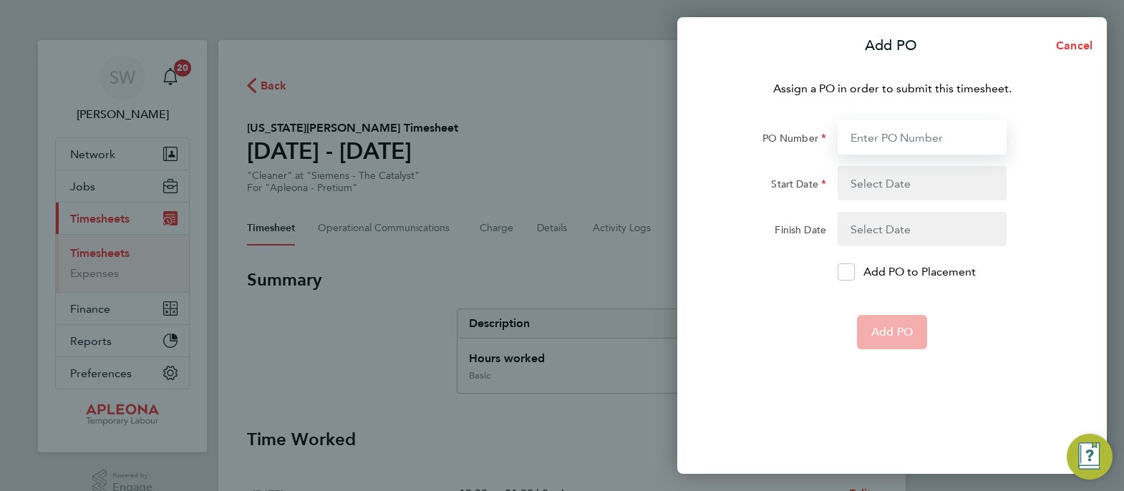
click at [889, 135] on input "PO Number" at bounding box center [921, 137] width 169 height 34
paste input "PO2527139"
type input "PO2527139"
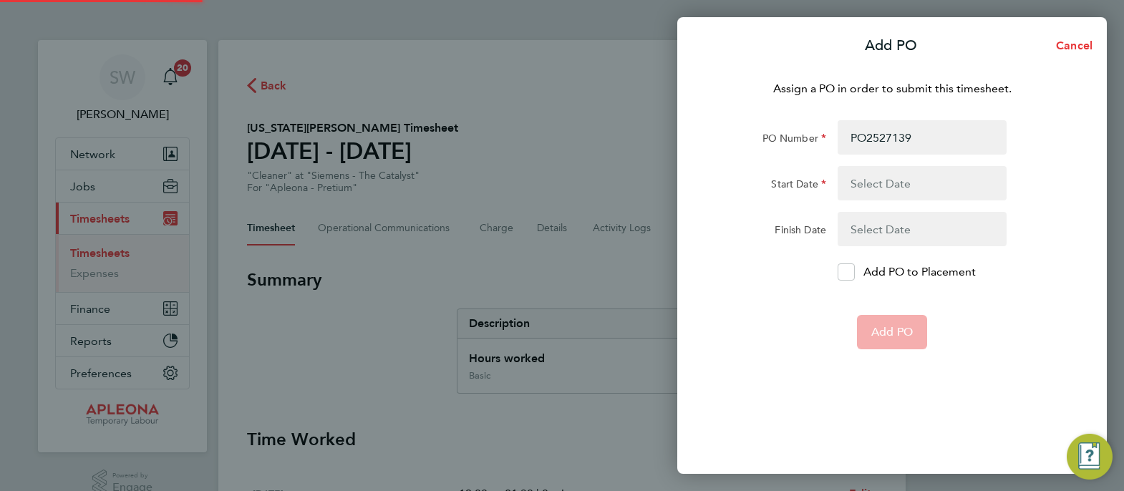
click at [889, 174] on button "button" at bounding box center [921, 183] width 169 height 34
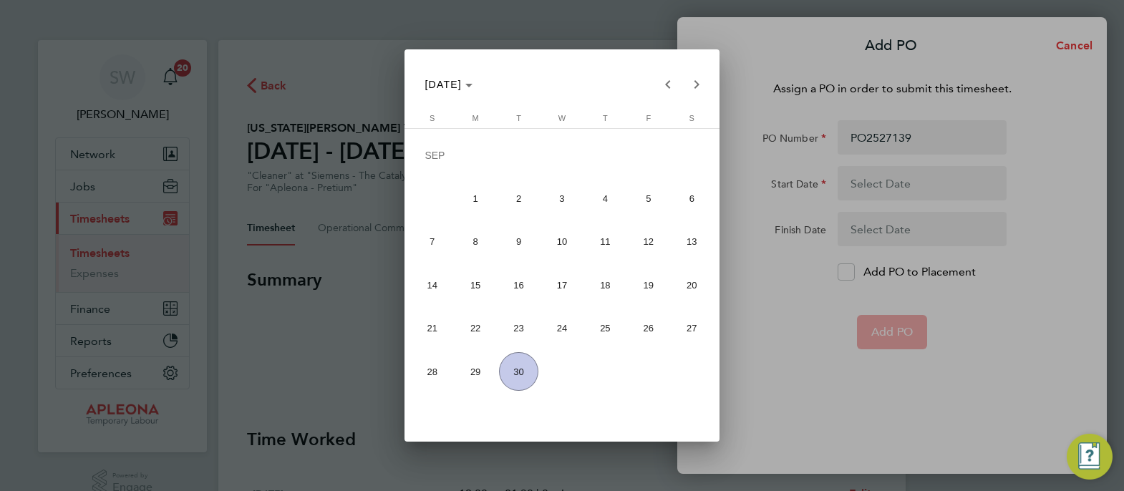
click at [471, 330] on span "22" at bounding box center [475, 328] width 39 height 39
type input "[DATE]"
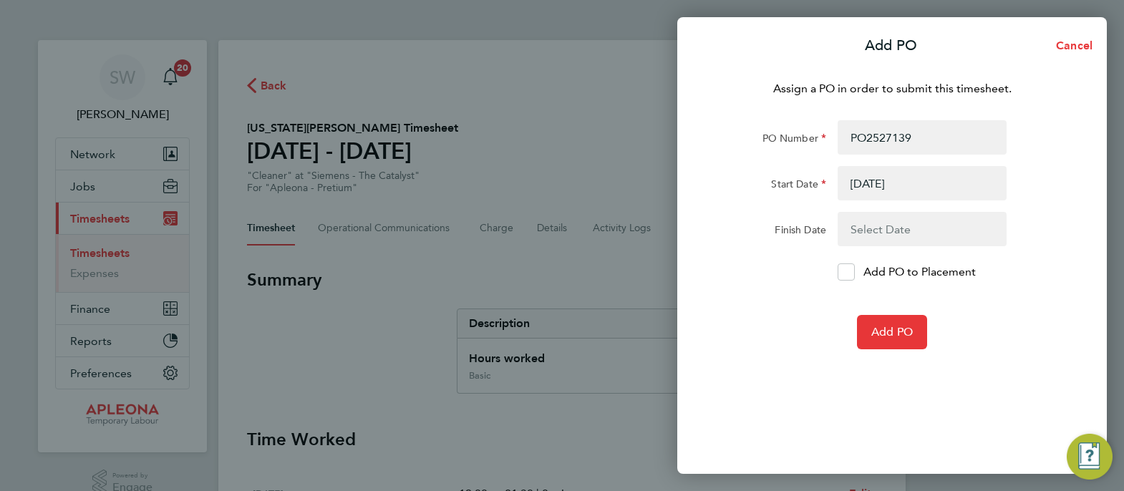
click at [885, 226] on button "button" at bounding box center [921, 229] width 169 height 34
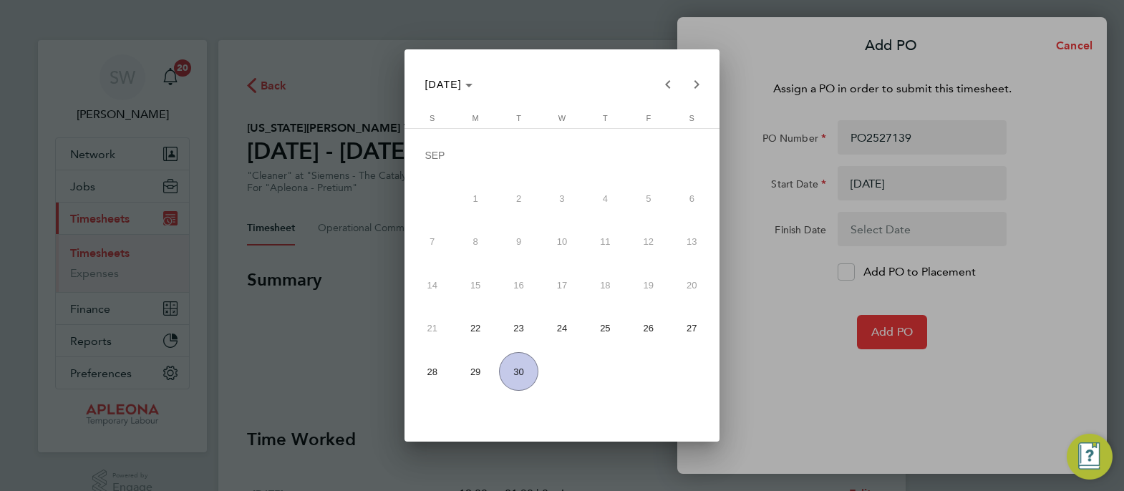
click at [646, 331] on span "26" at bounding box center [648, 328] width 39 height 39
type input "[DATE]"
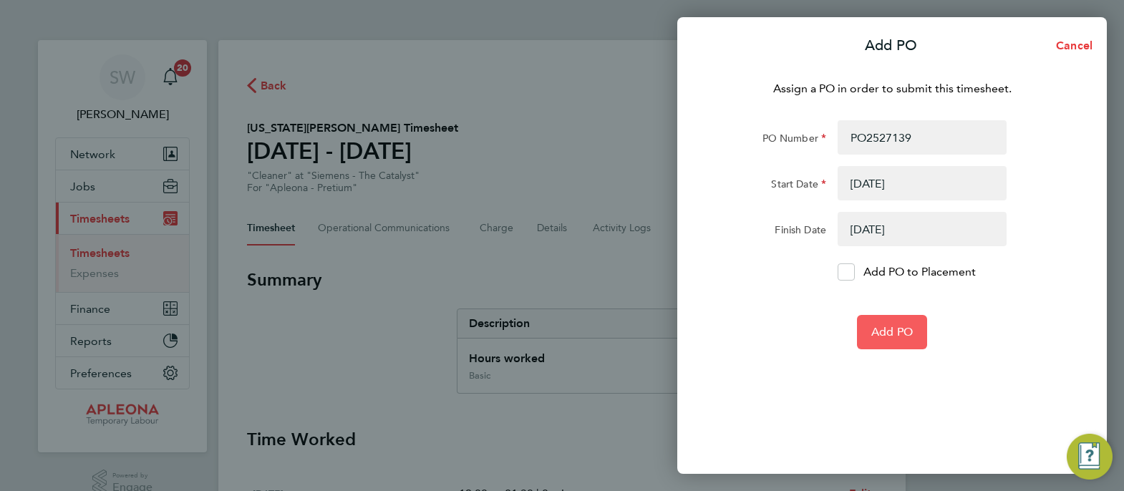
click at [890, 330] on span "Add PO" at bounding box center [892, 332] width 42 height 14
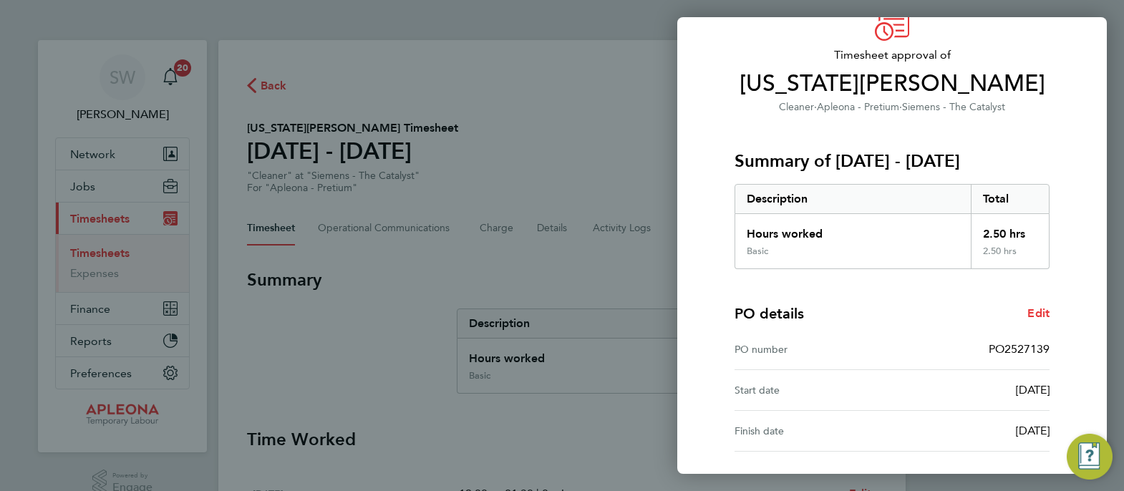
scroll to position [195, 0]
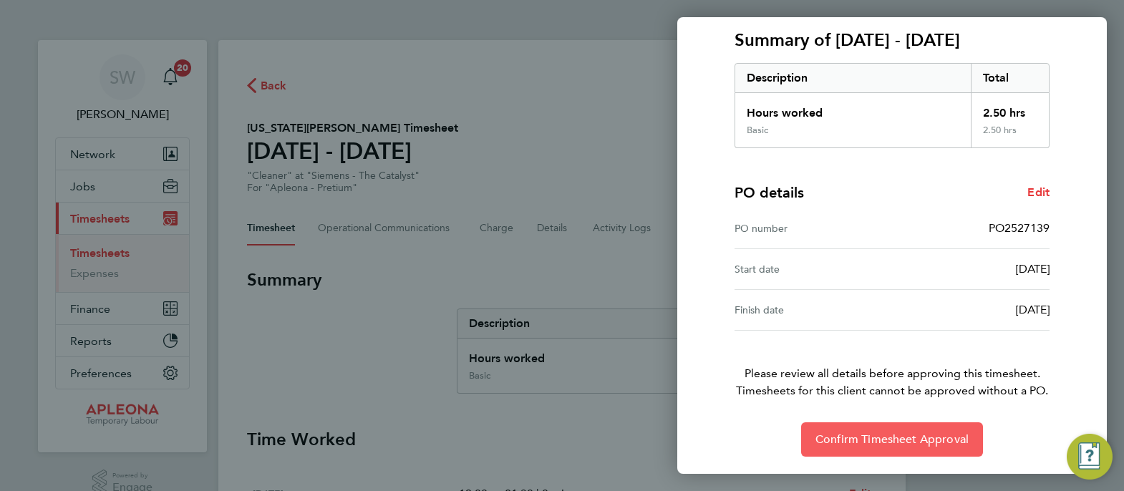
click at [898, 444] on span "Confirm Timesheet Approval" at bounding box center [891, 439] width 153 height 14
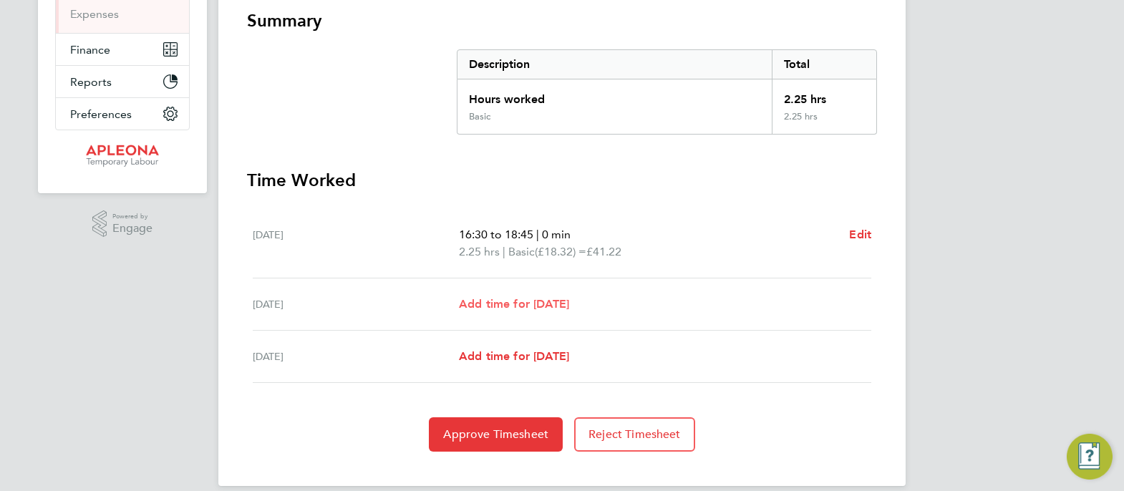
scroll to position [277, 0]
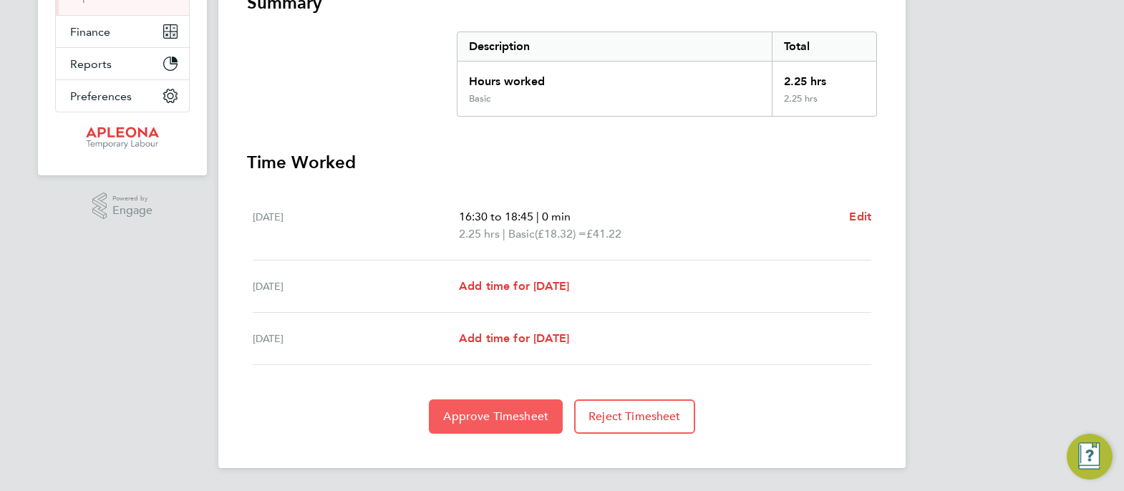
click at [494, 416] on span "Approve Timesheet" at bounding box center [495, 416] width 105 height 14
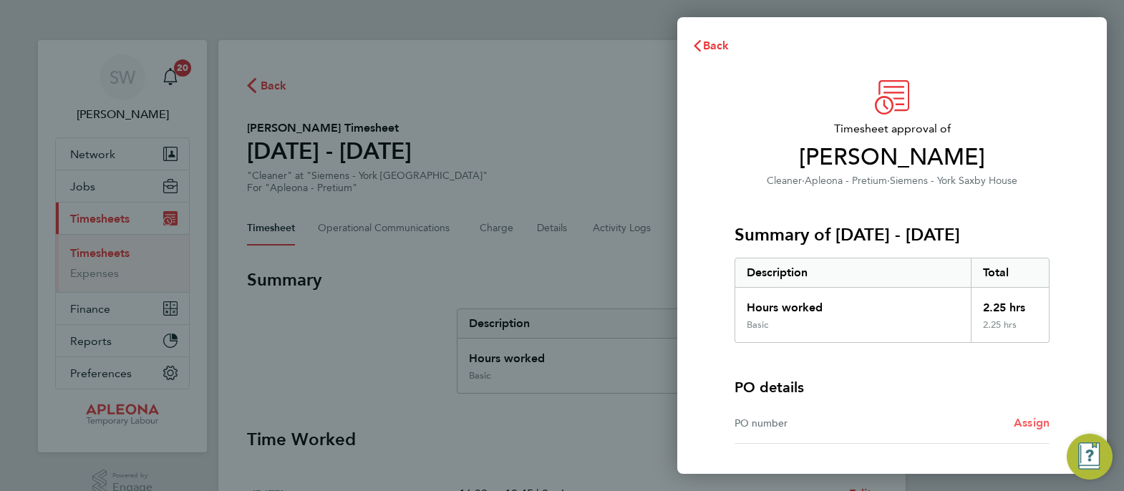
click at [1029, 420] on span "Assign" at bounding box center [1032, 423] width 36 height 14
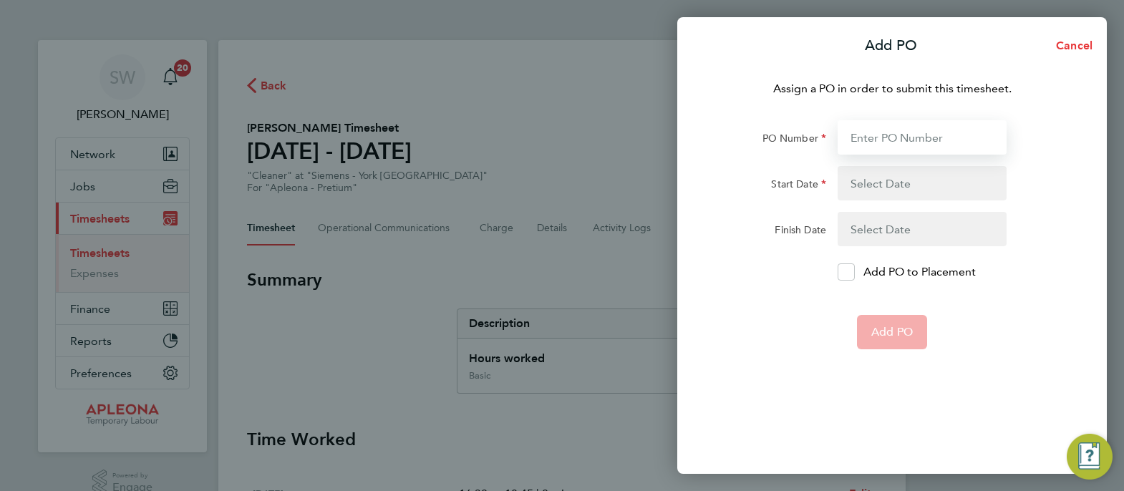
click at [880, 130] on input "PO Number" at bounding box center [921, 137] width 169 height 34
paste input "PO2527146"
type input "PO2527146"
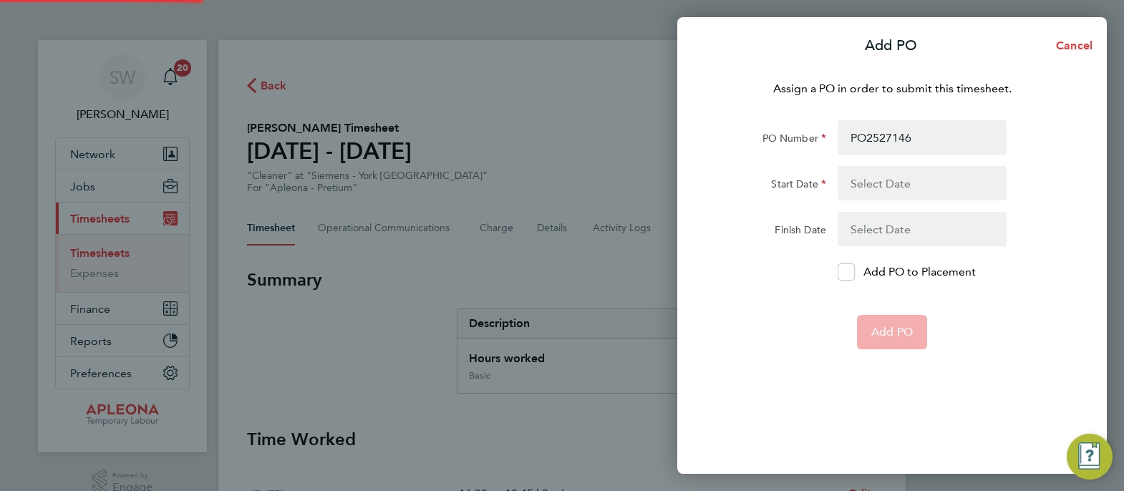
click at [892, 175] on button "button" at bounding box center [921, 183] width 169 height 34
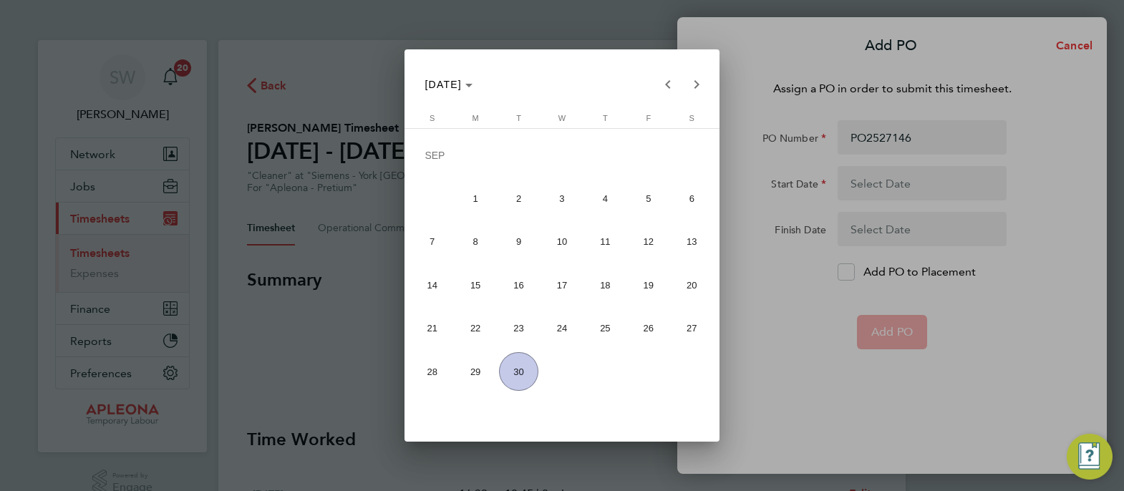
click at [472, 331] on span "22" at bounding box center [475, 328] width 39 height 39
type input "[DATE]"
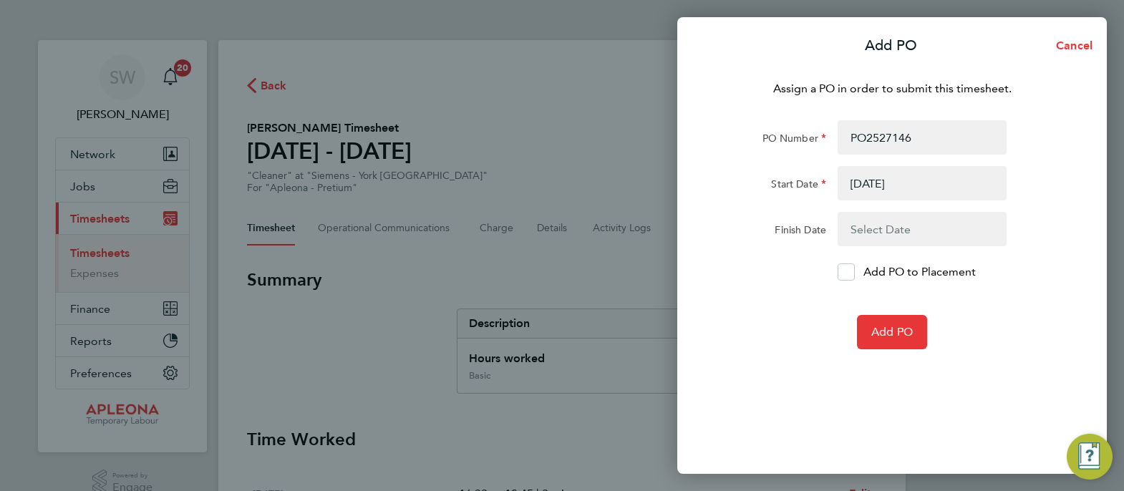
click at [879, 230] on button "button" at bounding box center [921, 229] width 169 height 34
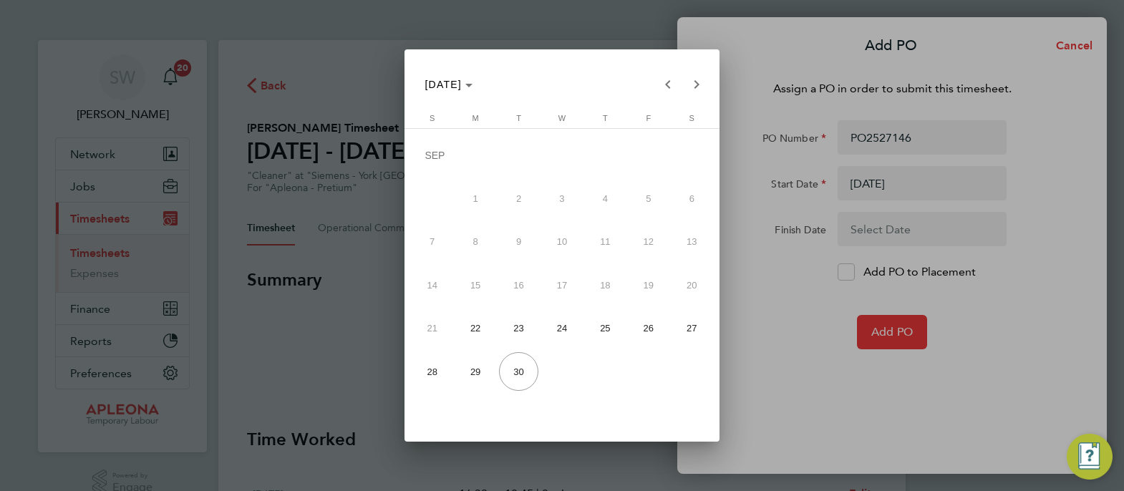
click at [648, 326] on span "26" at bounding box center [648, 328] width 39 height 39
type input "[DATE]"
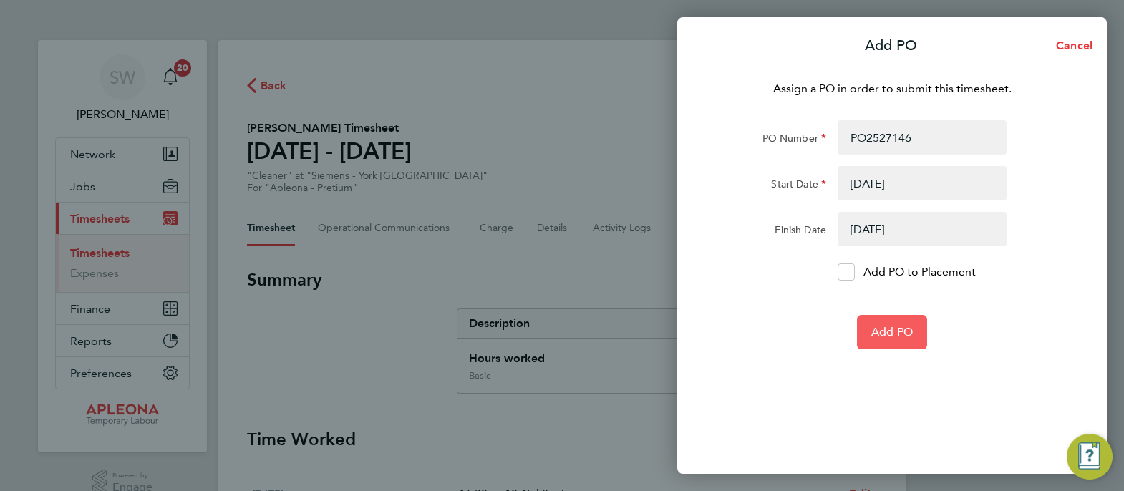
click at [885, 331] on span "Add PO" at bounding box center [892, 332] width 42 height 14
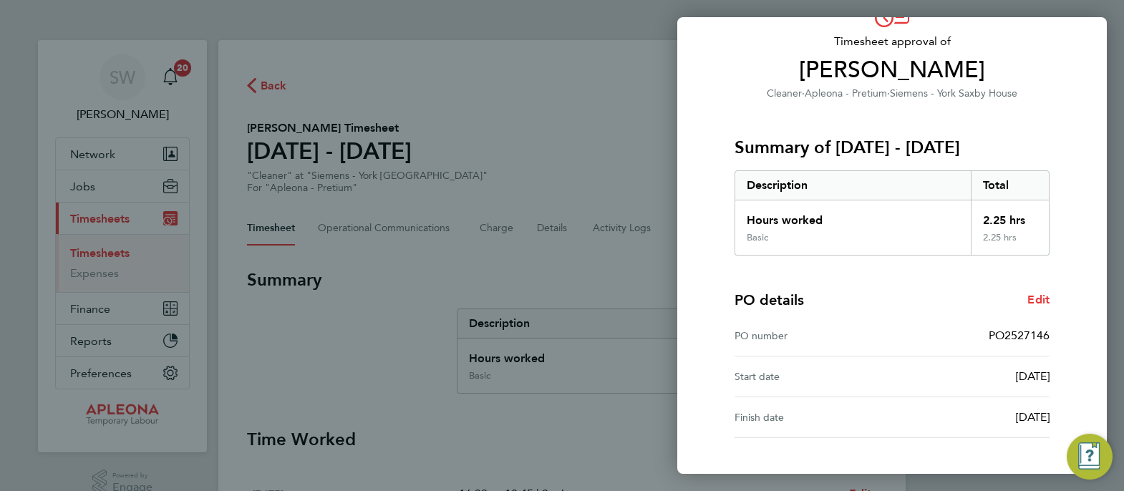
scroll to position [195, 0]
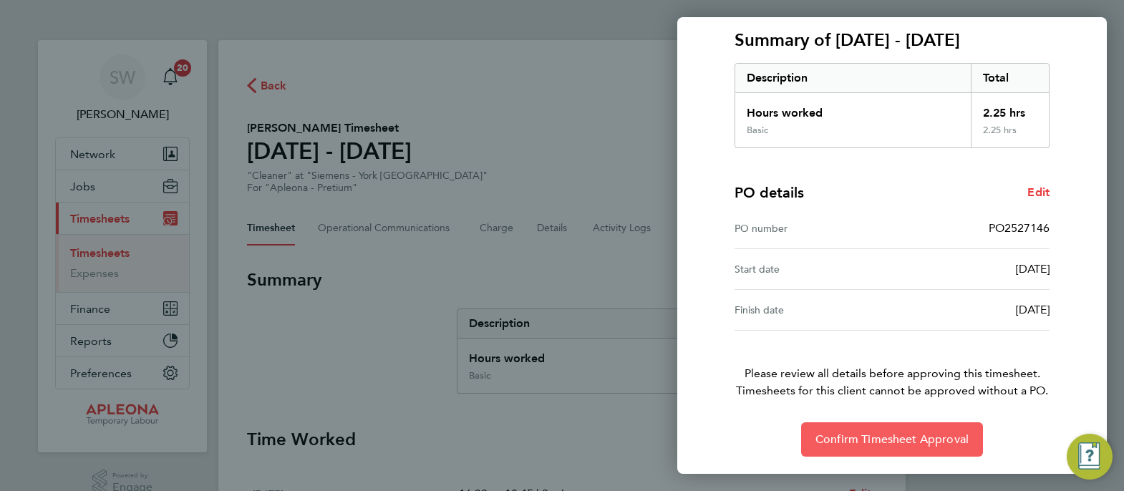
click at [867, 437] on span "Confirm Timesheet Approval" at bounding box center [891, 439] width 153 height 14
